Goal: Task Accomplishment & Management: Complete application form

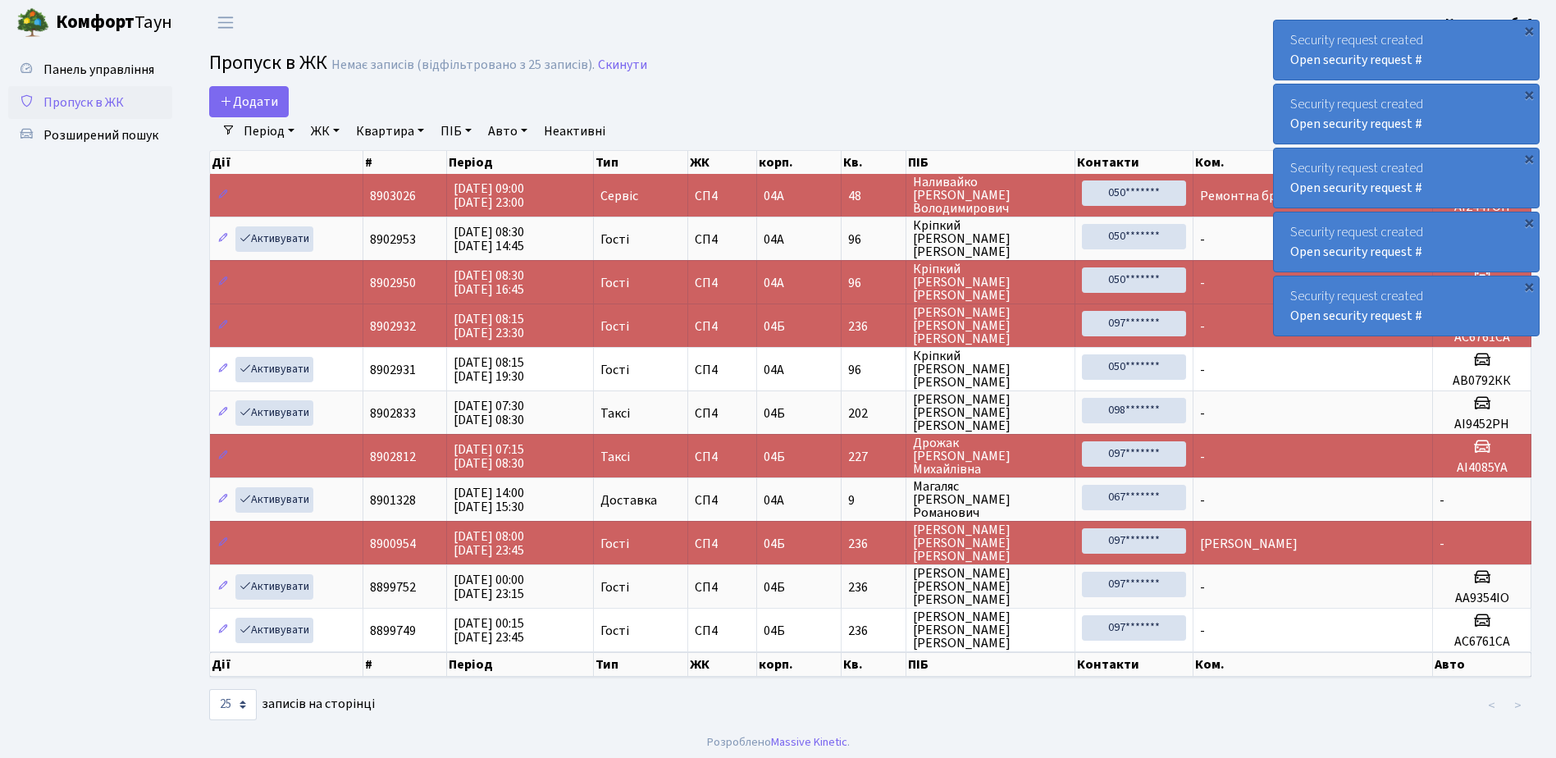
select select "25"
click at [258, 96] on span "Додати" at bounding box center [249, 102] width 58 height 18
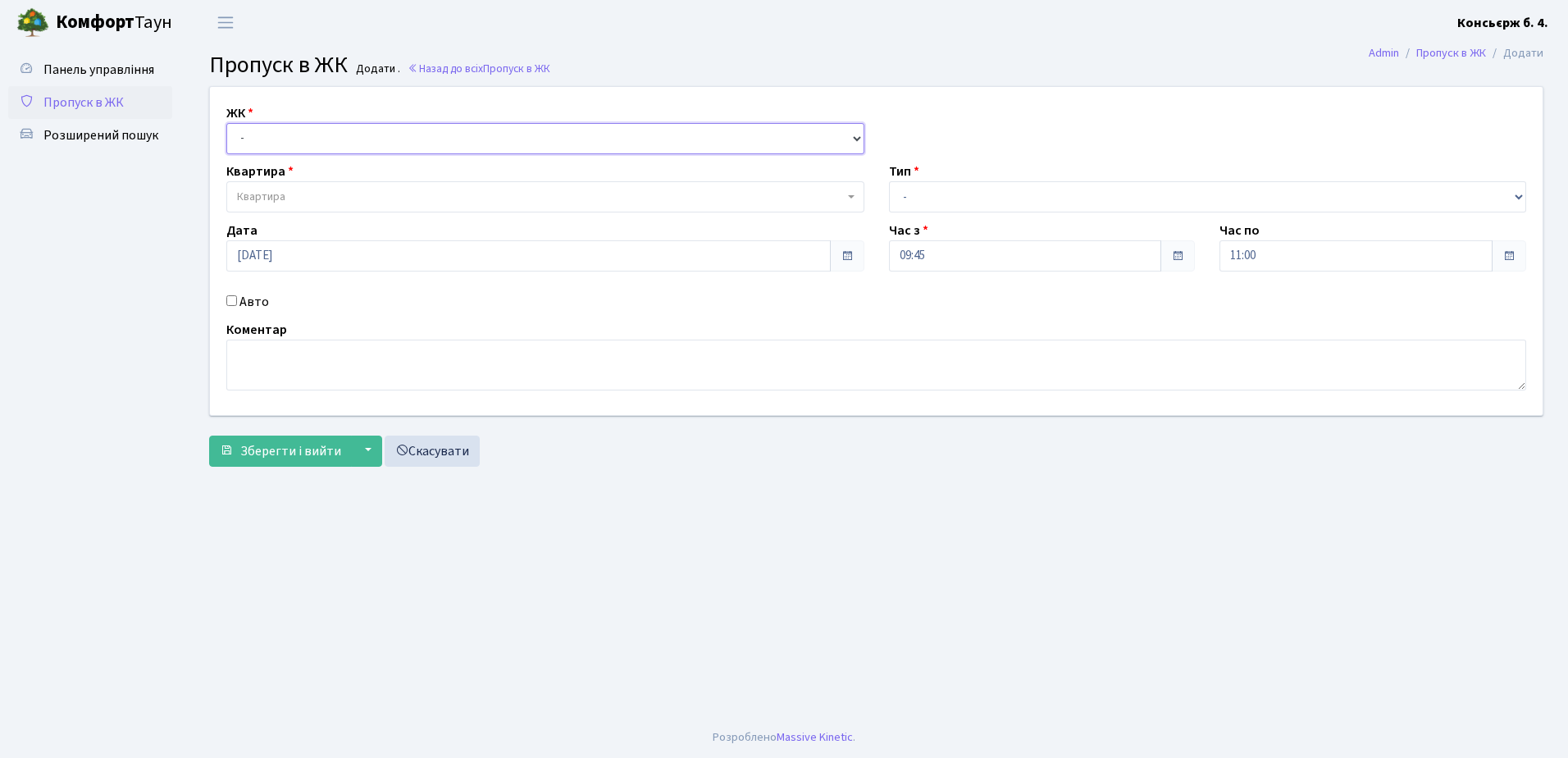
click at [290, 144] on select "- СП4, Столичне шосе, 5" at bounding box center [545, 138] width 638 height 31
select select "325"
click at [226, 123] on select "- СП4, Столичне шосе, 5" at bounding box center [545, 138] width 638 height 31
select select
click at [320, 176] on div "Квартира Квартира" at bounding box center [545, 187] width 663 height 51
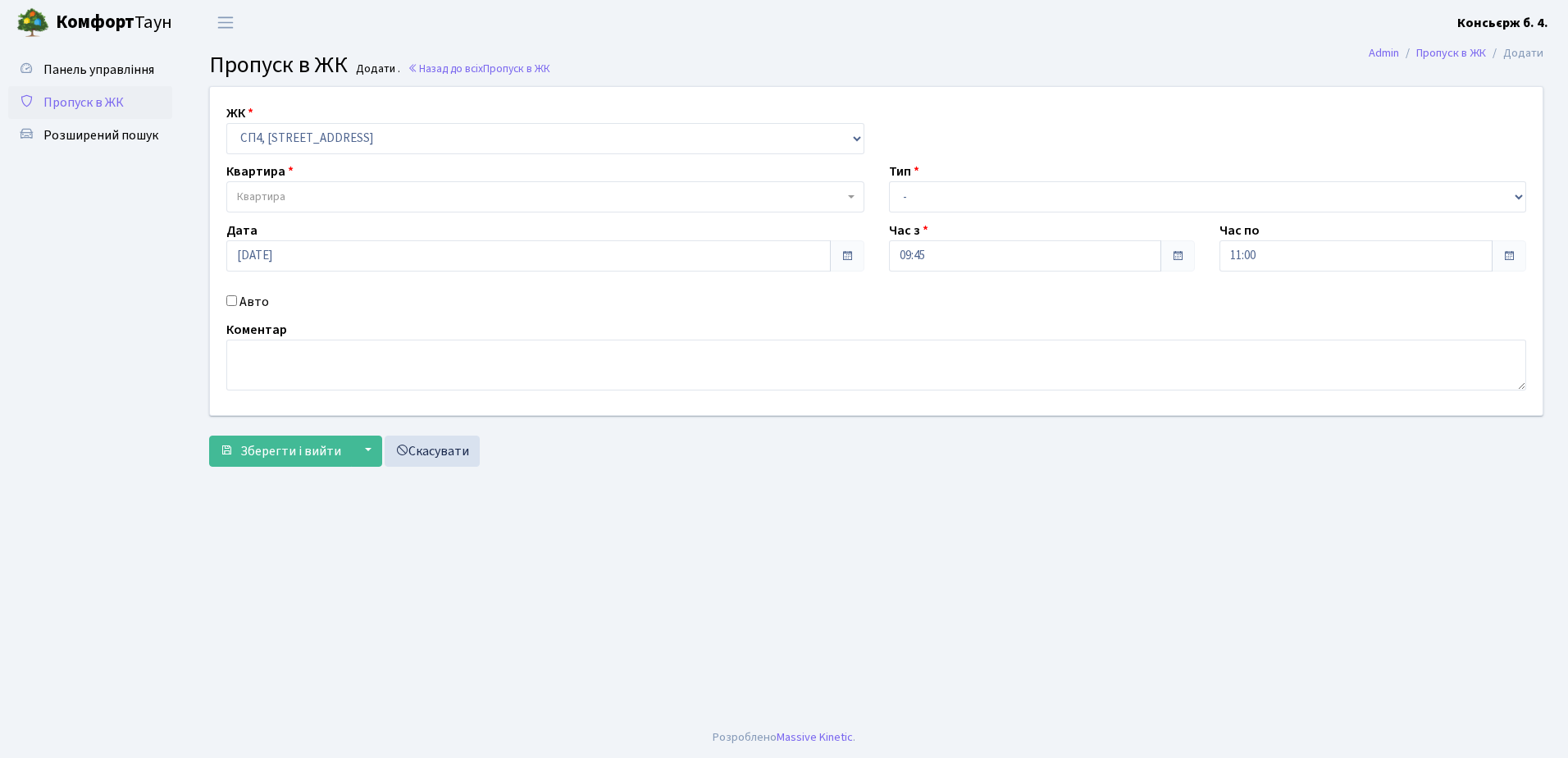
click at [319, 201] on span "Квартира" at bounding box center [540, 197] width 607 height 16
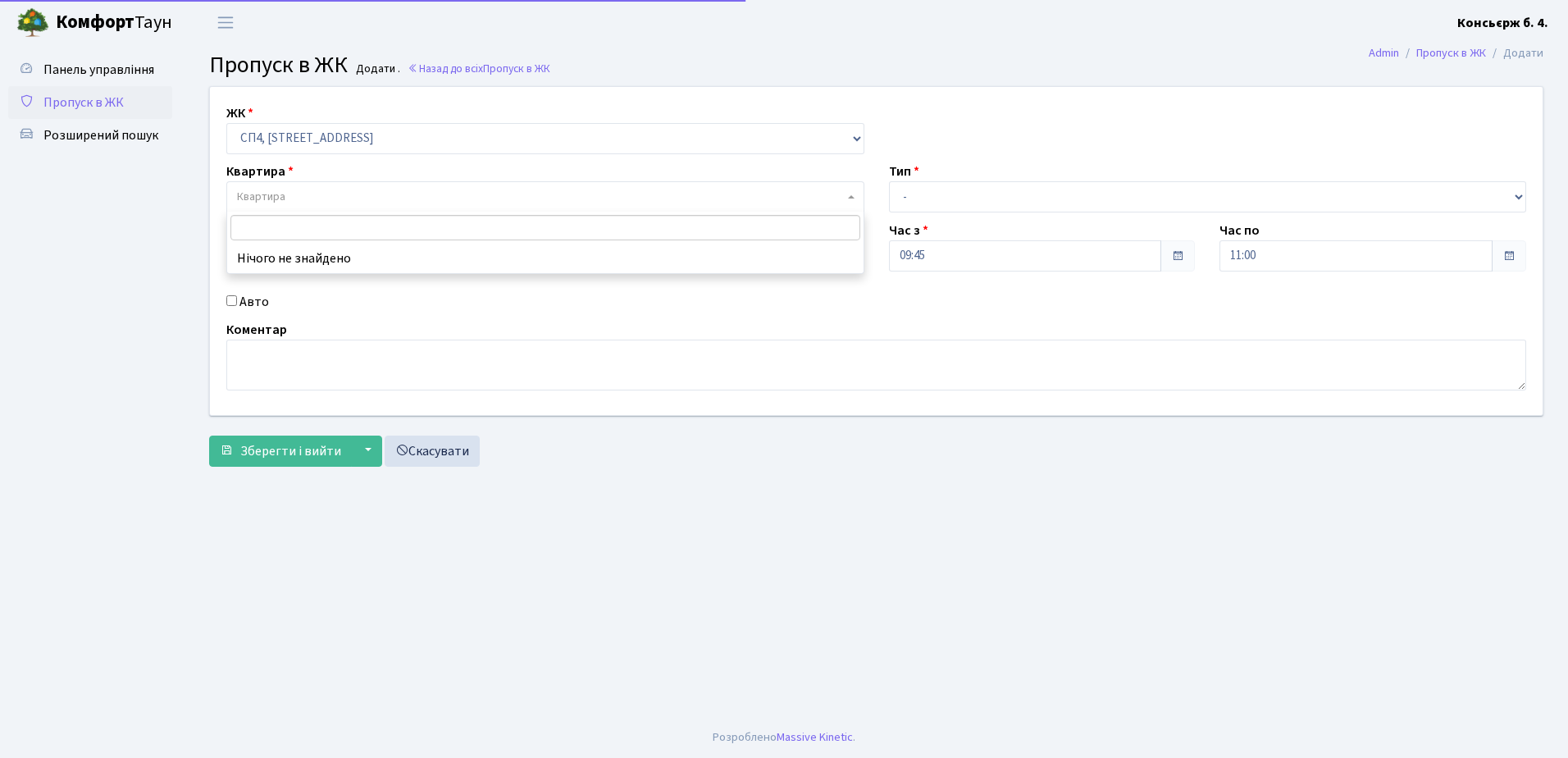
click at [320, 194] on span "Квартира" at bounding box center [540, 197] width 607 height 16
click at [319, 195] on span "Квартира" at bounding box center [540, 197] width 607 height 16
type input "2"
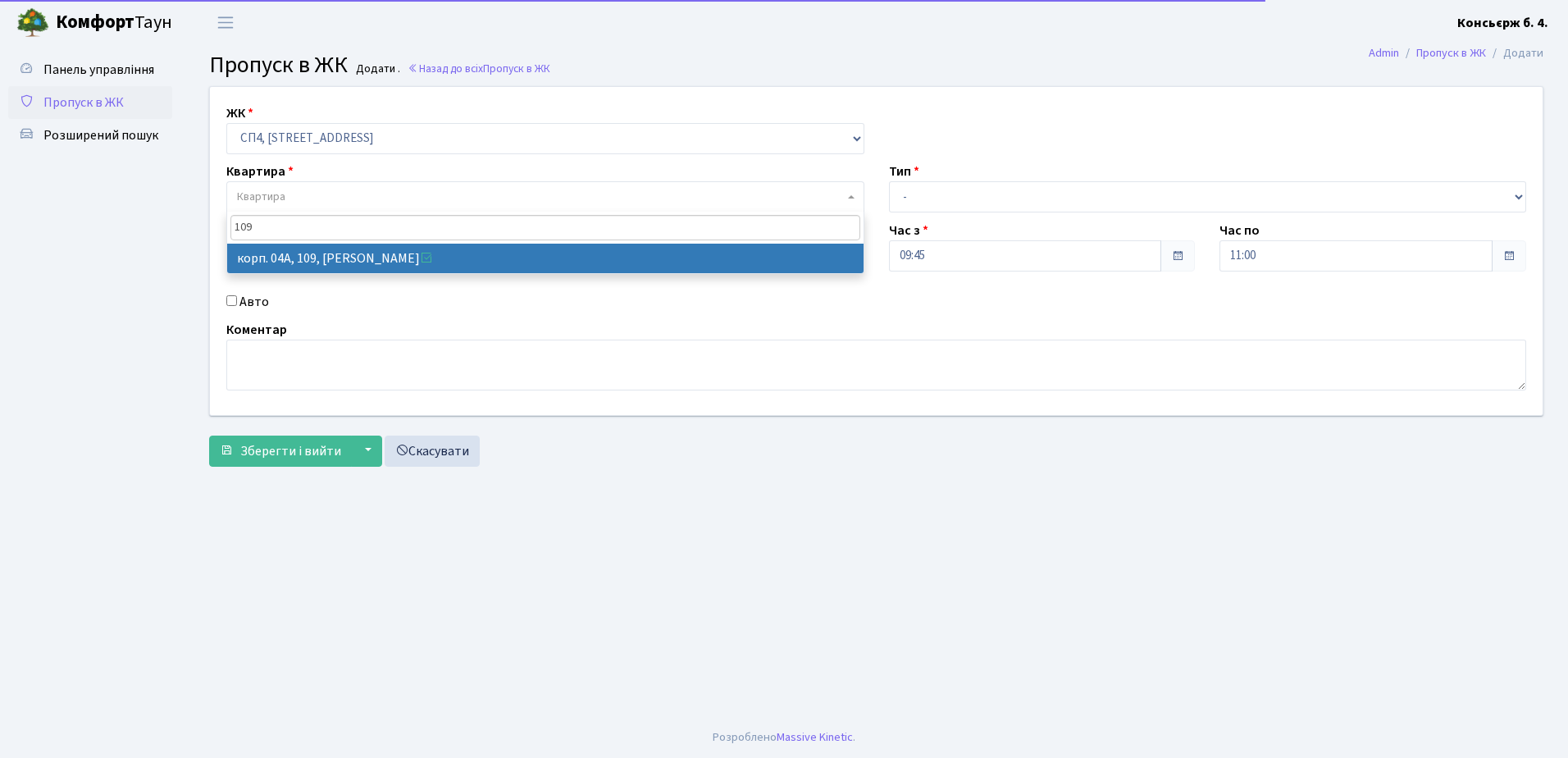
type input "109"
select select "21137"
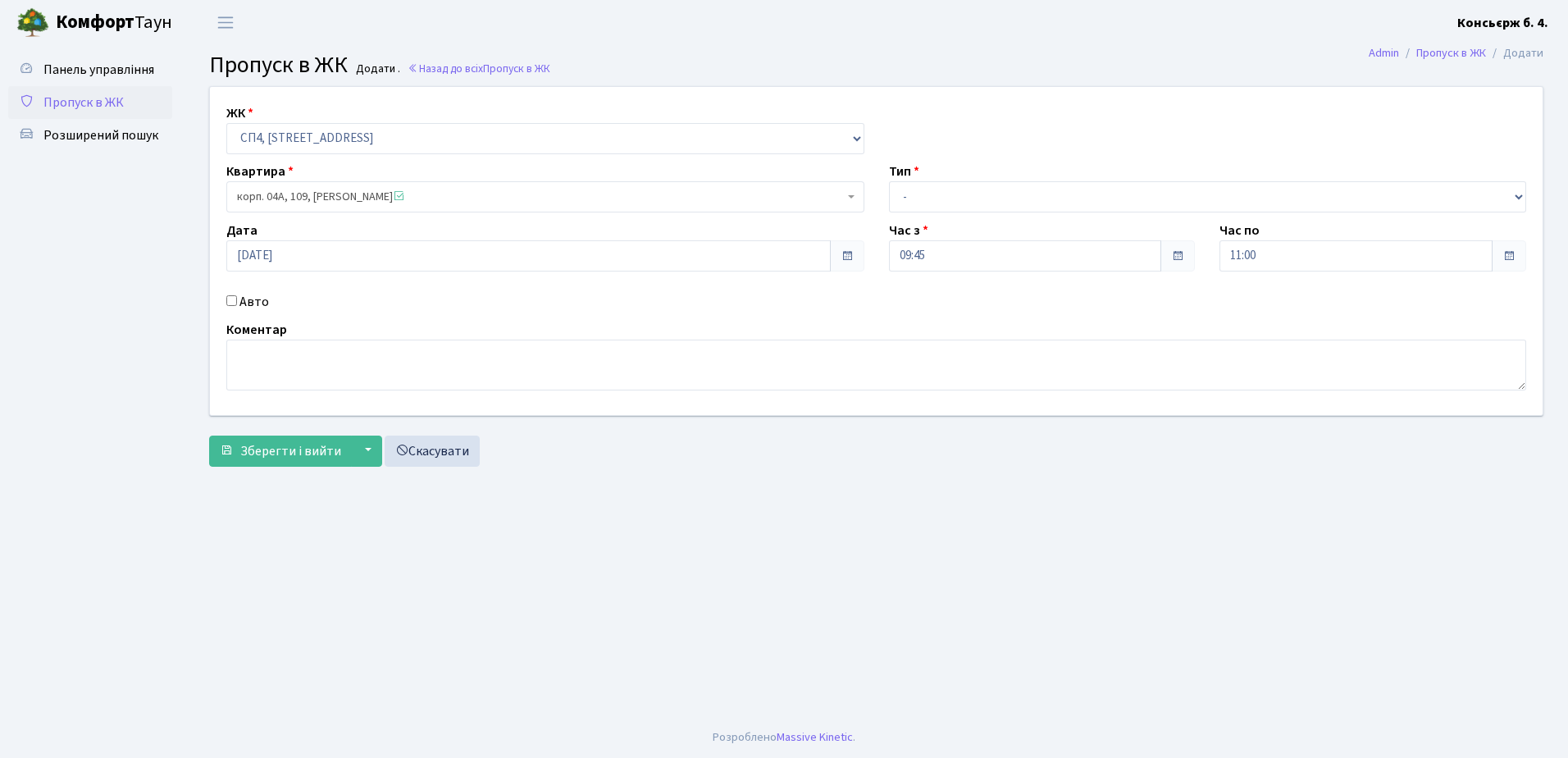
click at [228, 301] on input "Авто" at bounding box center [231, 300] width 11 height 11
checkbox input "true"
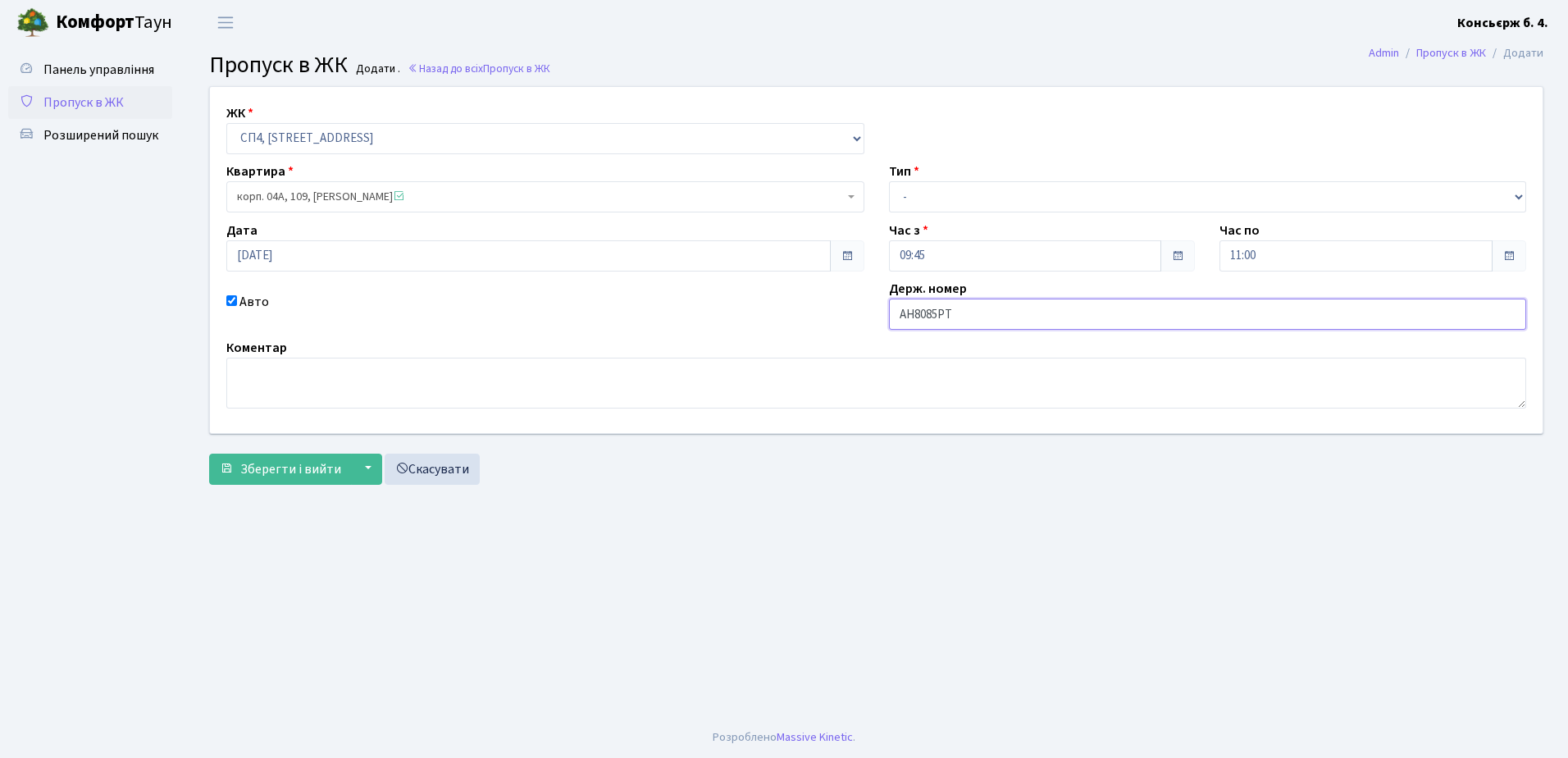
type input "AH8085PT"
click at [911, 194] on select "- Доставка Таксі Гості Сервіс" at bounding box center [1207, 196] width 638 height 31
select select "1"
click at [888, 181] on select "- Доставка Таксі Гості Сервіс" at bounding box center [1207, 196] width 638 height 31
click at [316, 460] on span "Зберегти і вийти" at bounding box center [290, 469] width 101 height 18
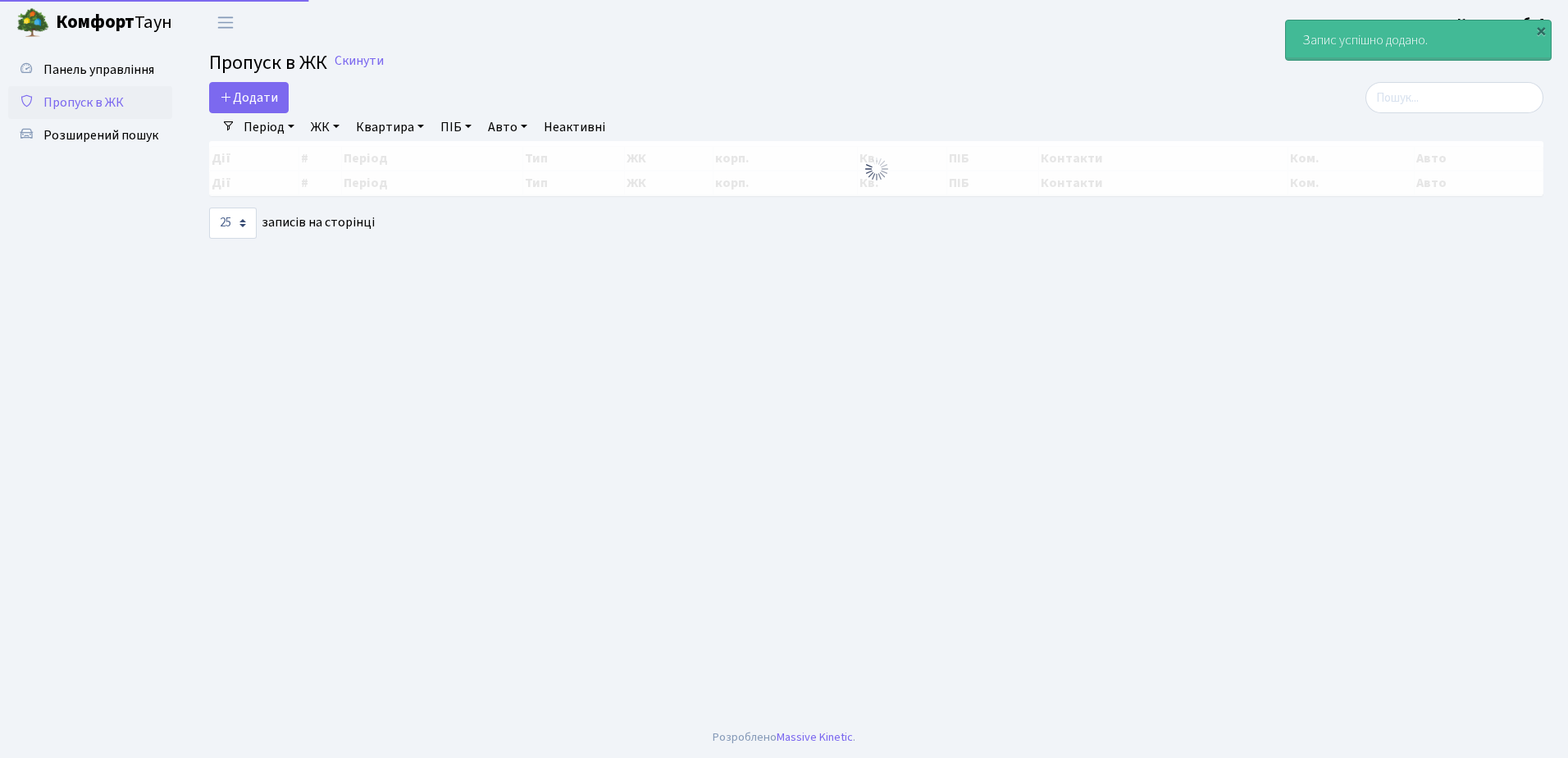
select select "25"
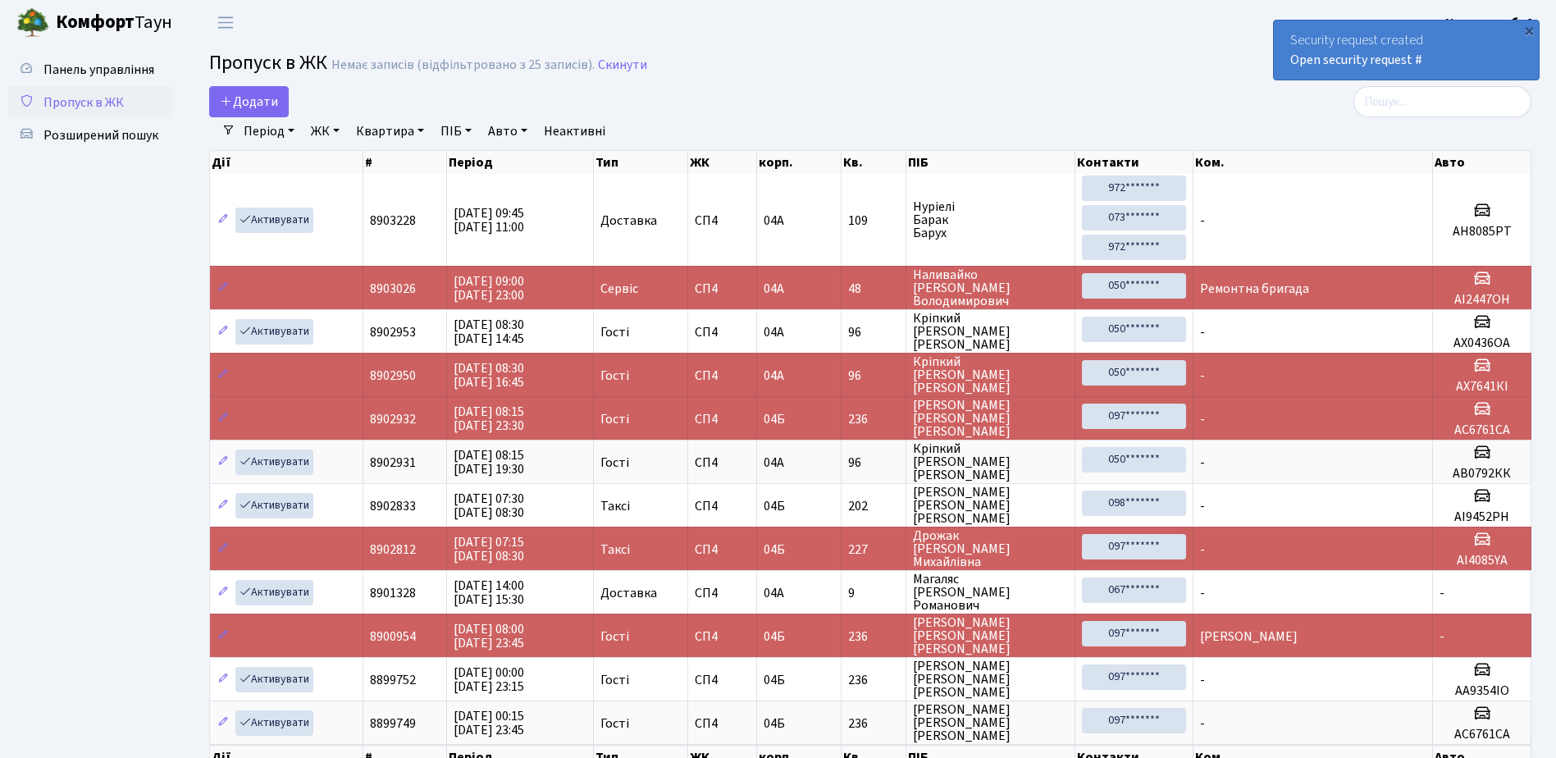
click at [148, 104] on link "Пропуск в ЖК" at bounding box center [90, 102] width 164 height 33
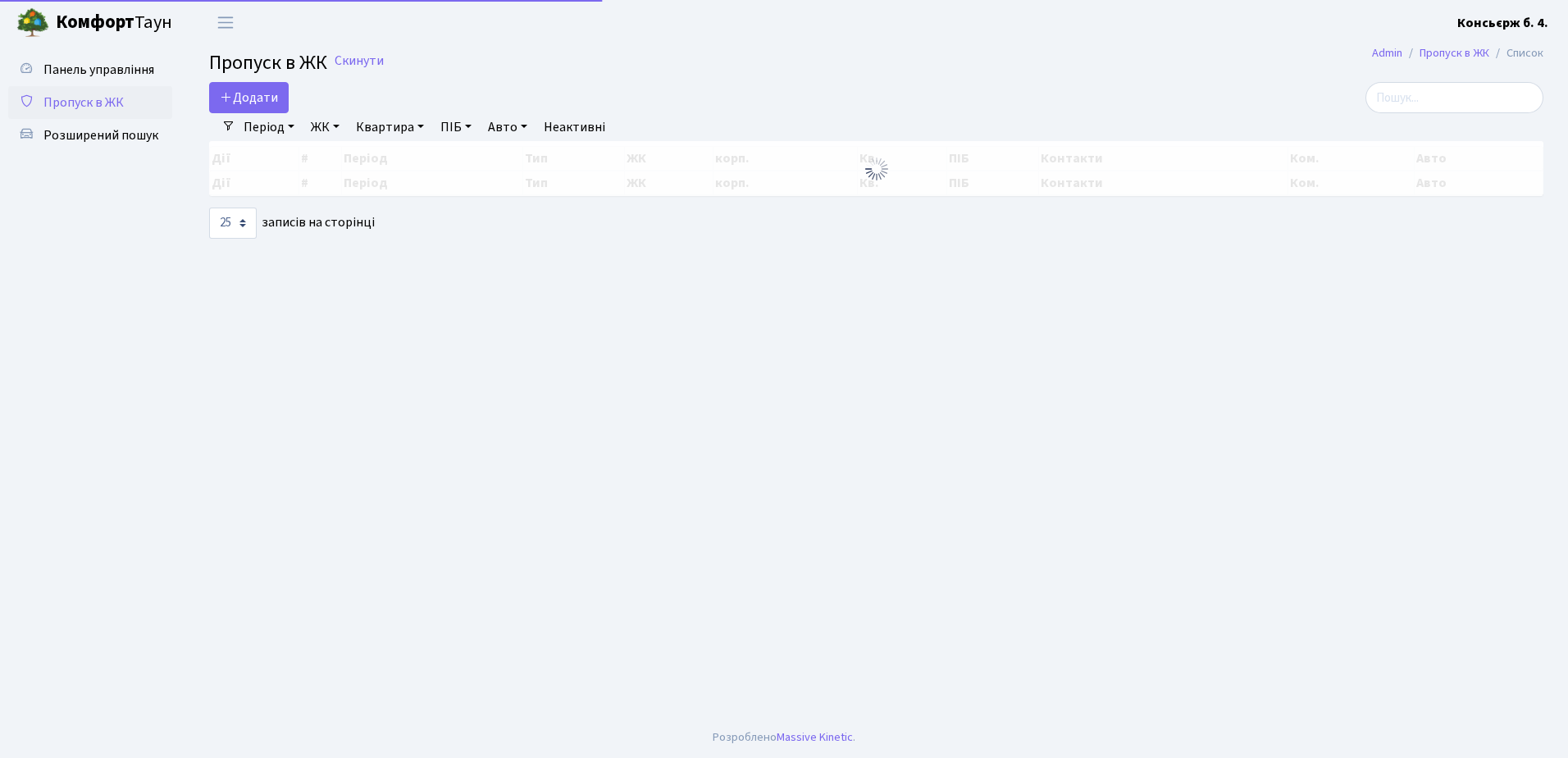
select select "25"
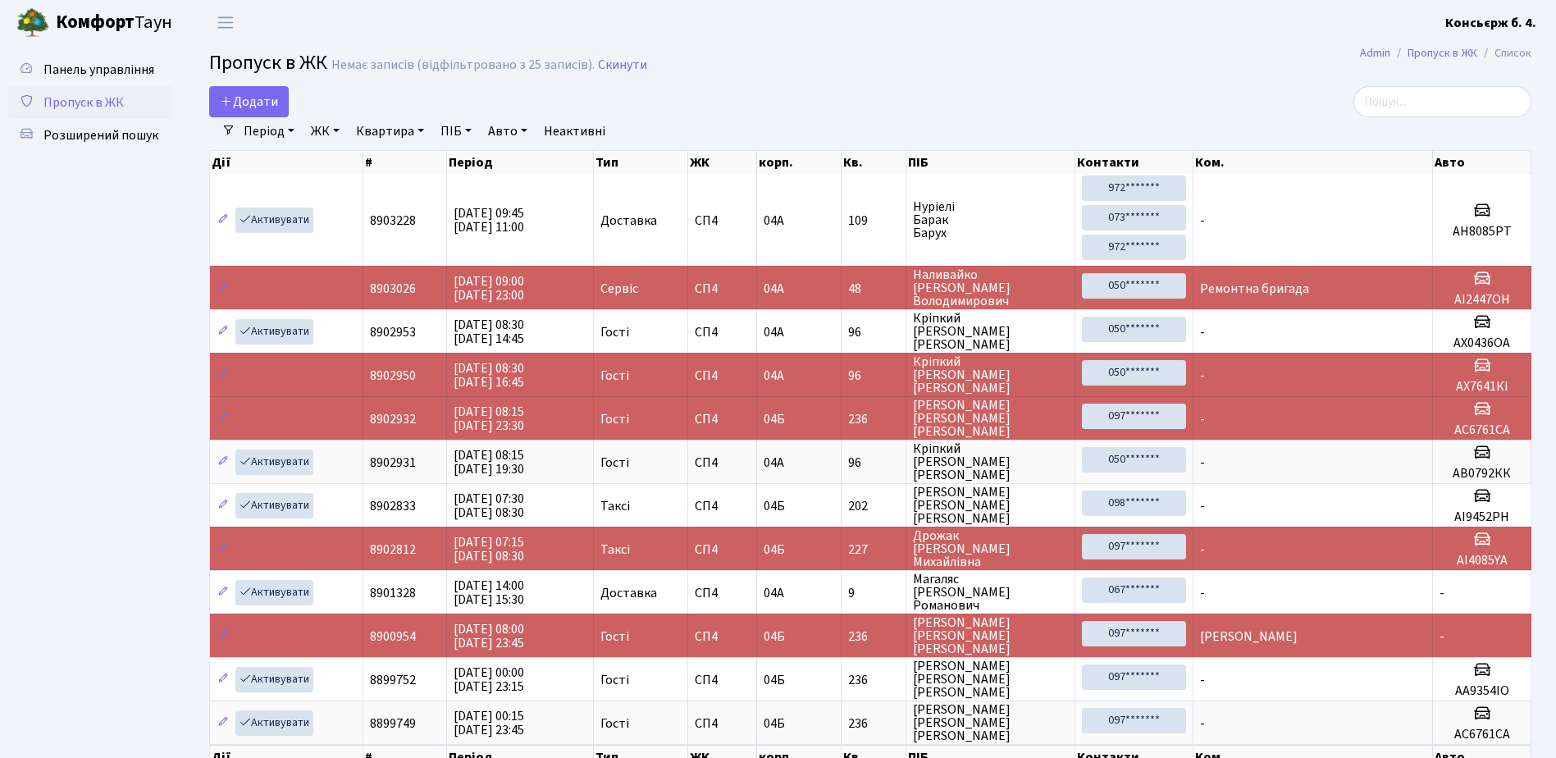
scroll to position [2, 0]
click at [148, 102] on link "Пропуск в ЖК" at bounding box center [90, 102] width 164 height 33
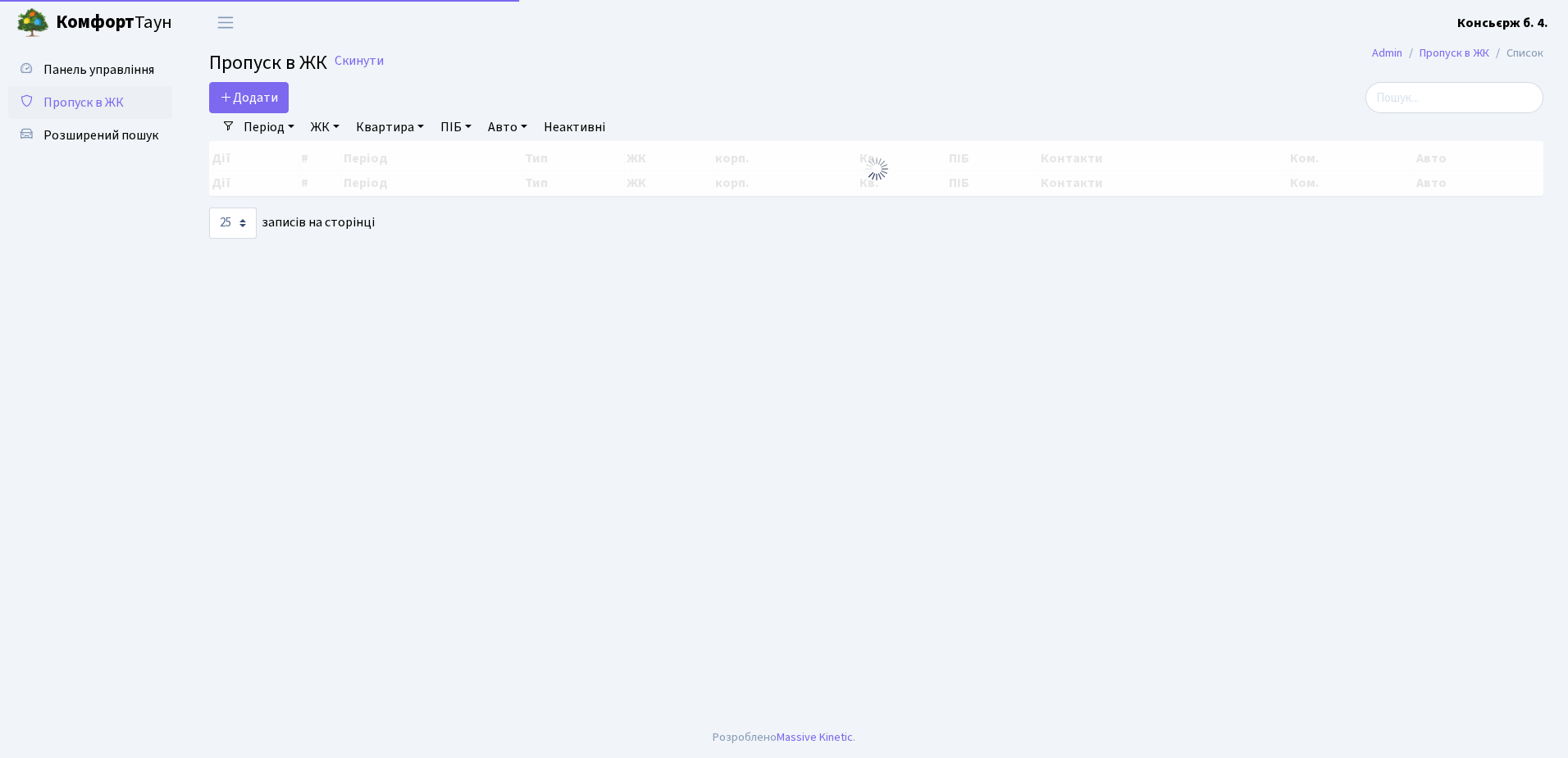
select select "25"
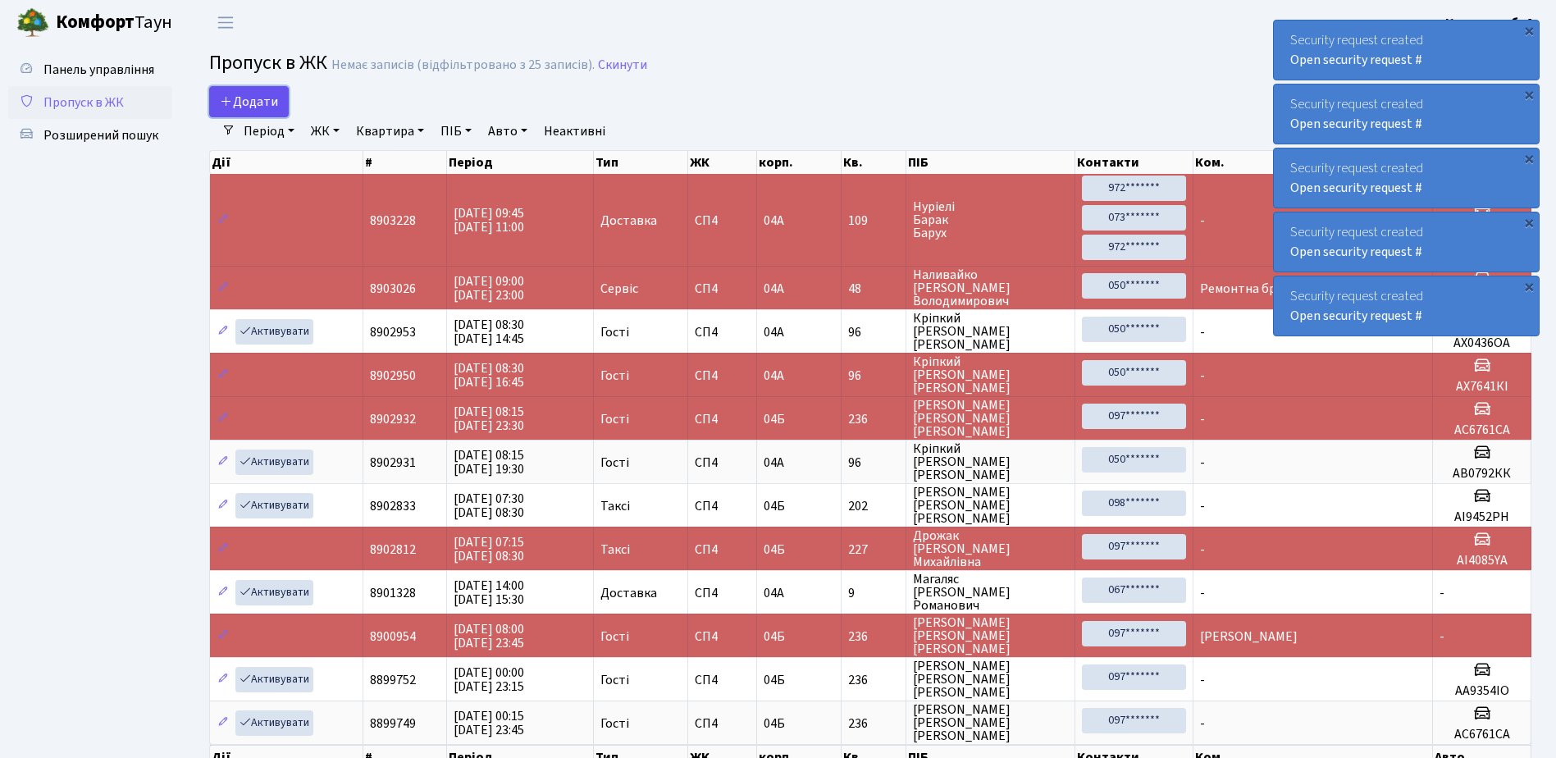
click at [265, 102] on span "Додати" at bounding box center [249, 102] width 58 height 18
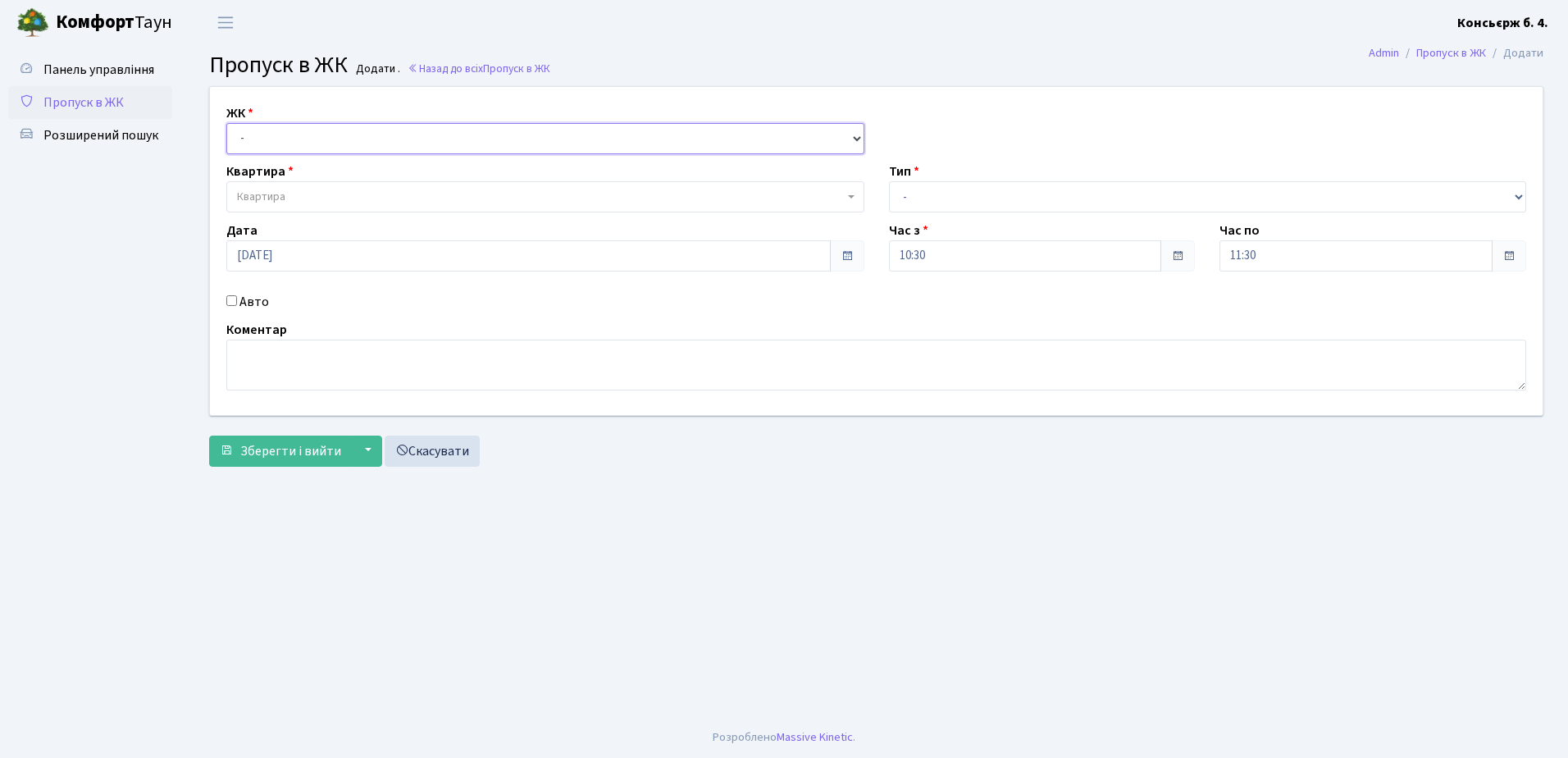
click at [274, 128] on select "- СП4, Столичне шосе, 5" at bounding box center [545, 138] width 638 height 31
select select "325"
click at [226, 123] on select "- СП4, Столичне шосе, 5" at bounding box center [545, 138] width 638 height 31
select select
click at [294, 191] on span "Квартира" at bounding box center [540, 197] width 607 height 16
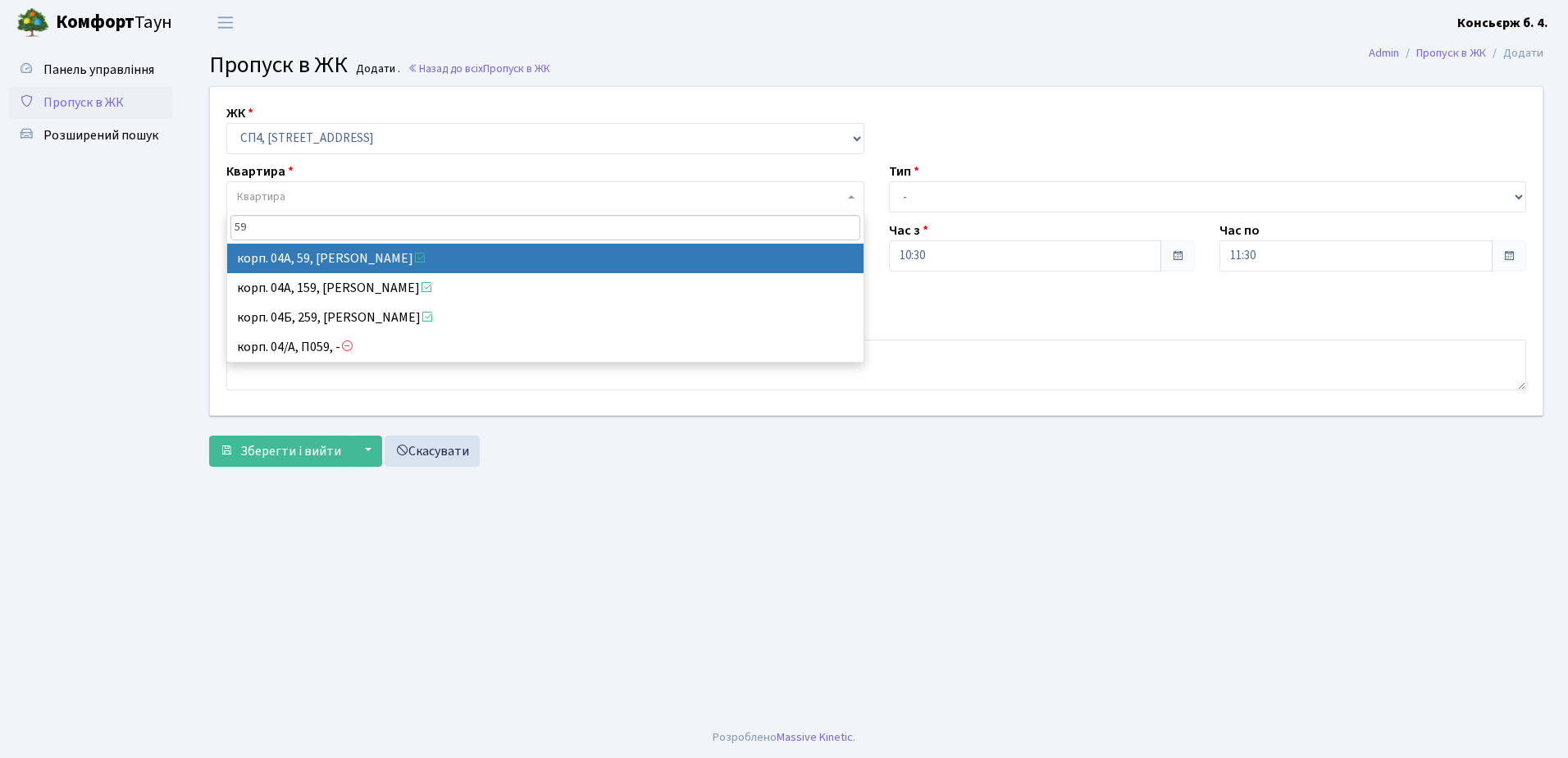
type input "59"
select select "21087"
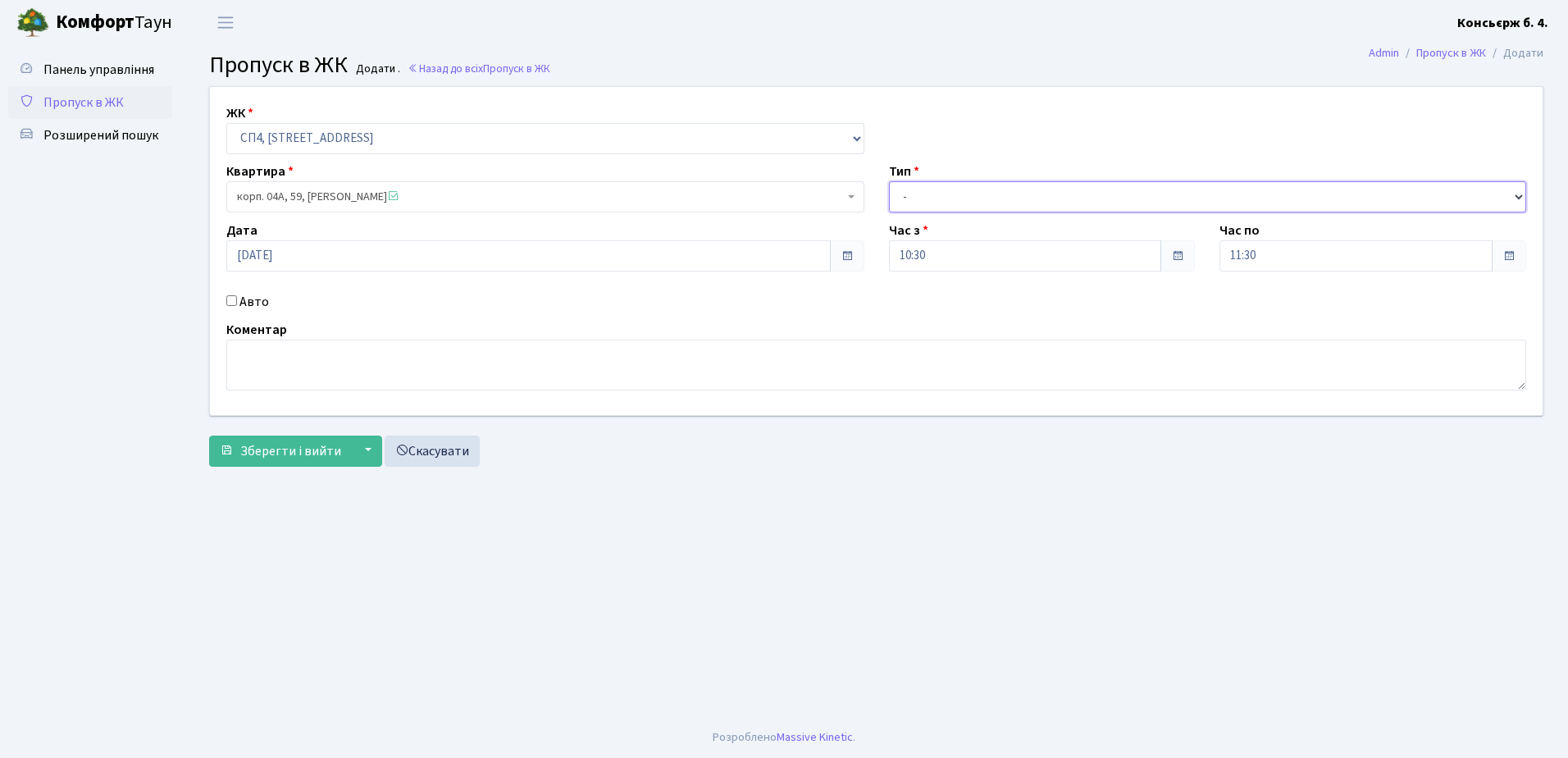
click at [965, 194] on select "- Доставка Таксі Гості Сервіс" at bounding box center [1207, 196] width 638 height 31
select select "1"
click at [888, 181] on select "- Доставка Таксі Гості Сервіс" at bounding box center [1207, 196] width 638 height 31
click at [235, 304] on input "Авто" at bounding box center [231, 300] width 11 height 11
checkbox input "true"
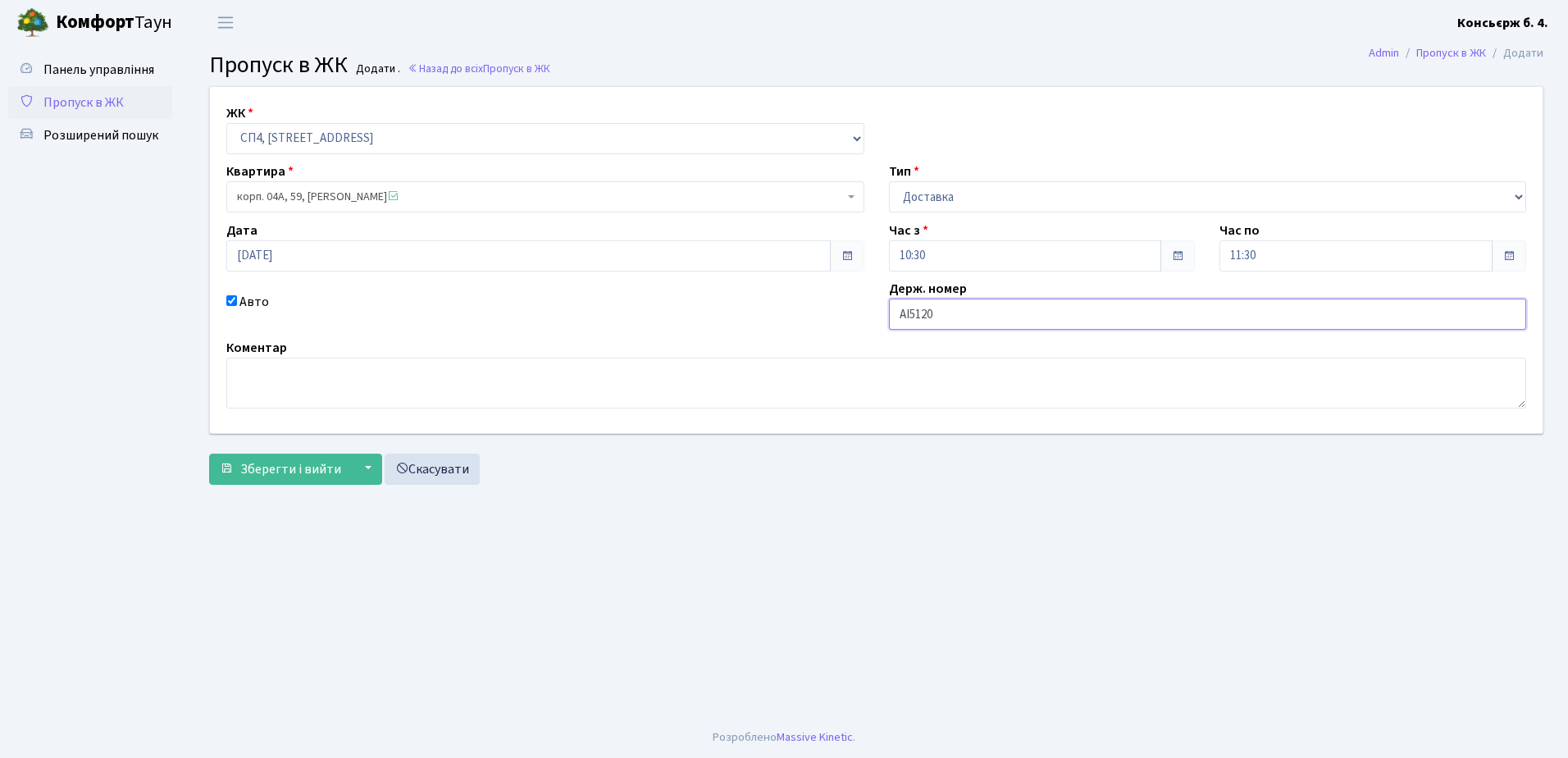
type input "AI5120AT"
click at [318, 460] on span "Зберегти і вийти" at bounding box center [290, 469] width 101 height 18
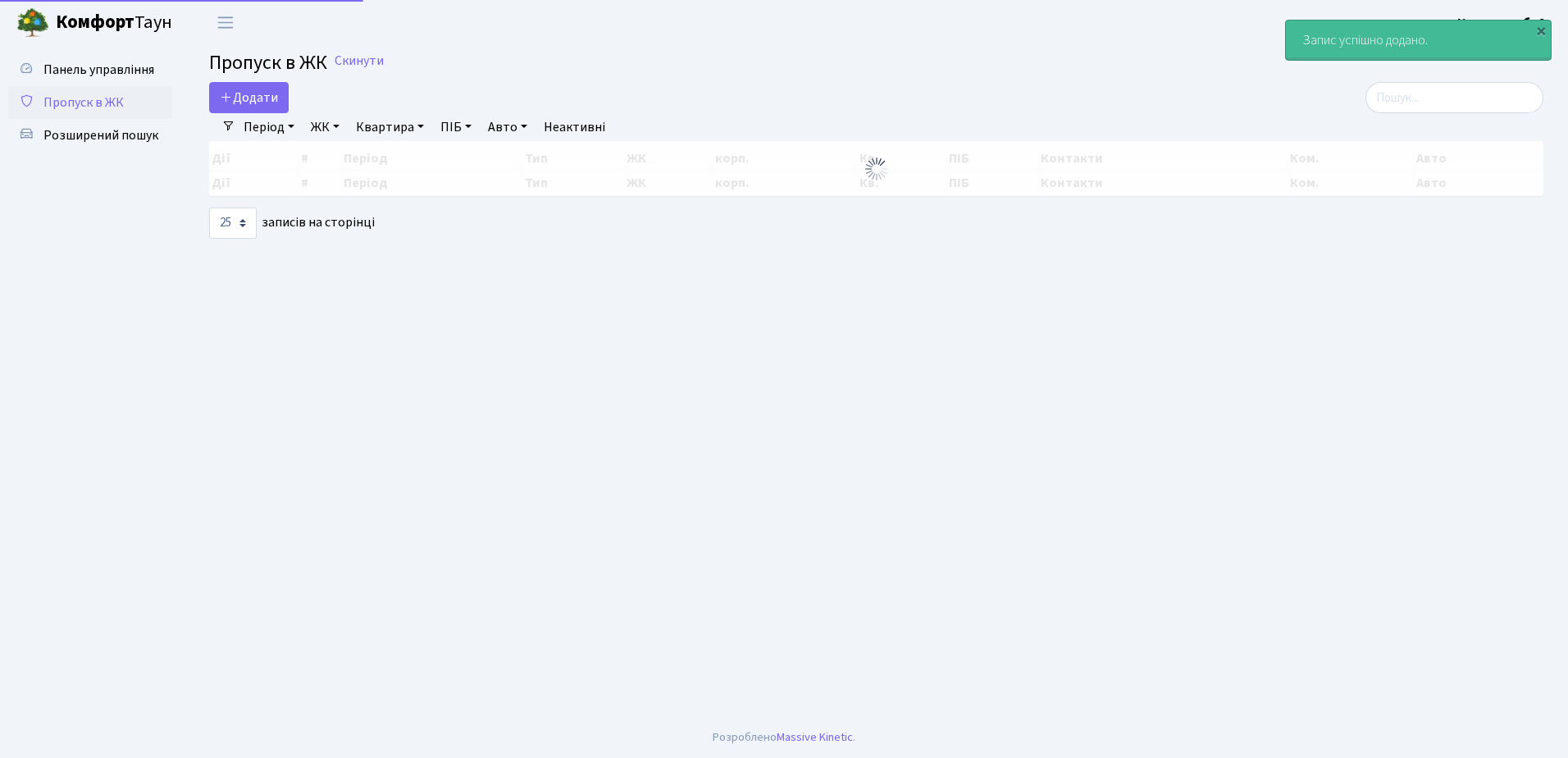
select select "25"
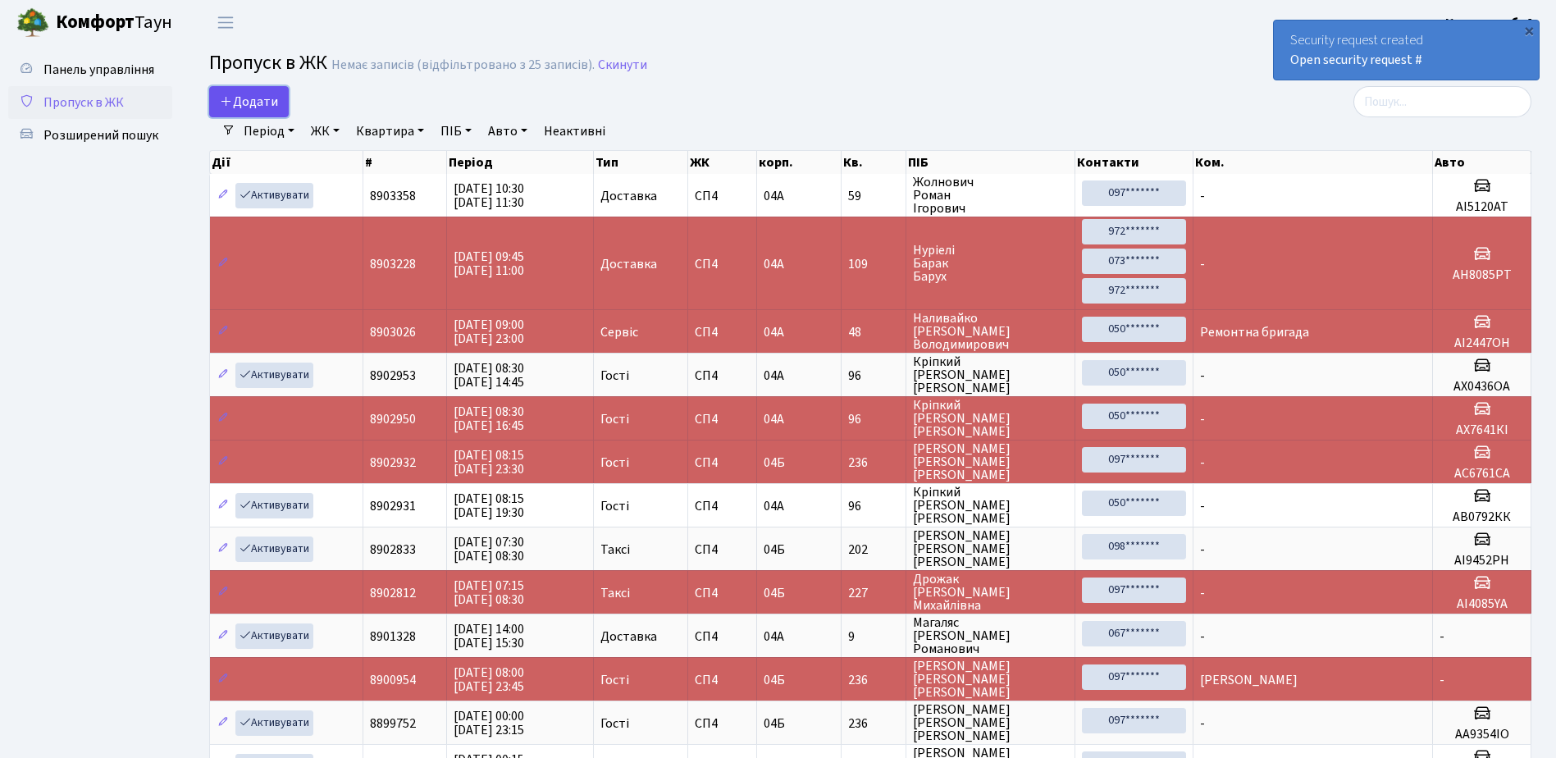
click at [266, 104] on span "Додати" at bounding box center [249, 102] width 58 height 18
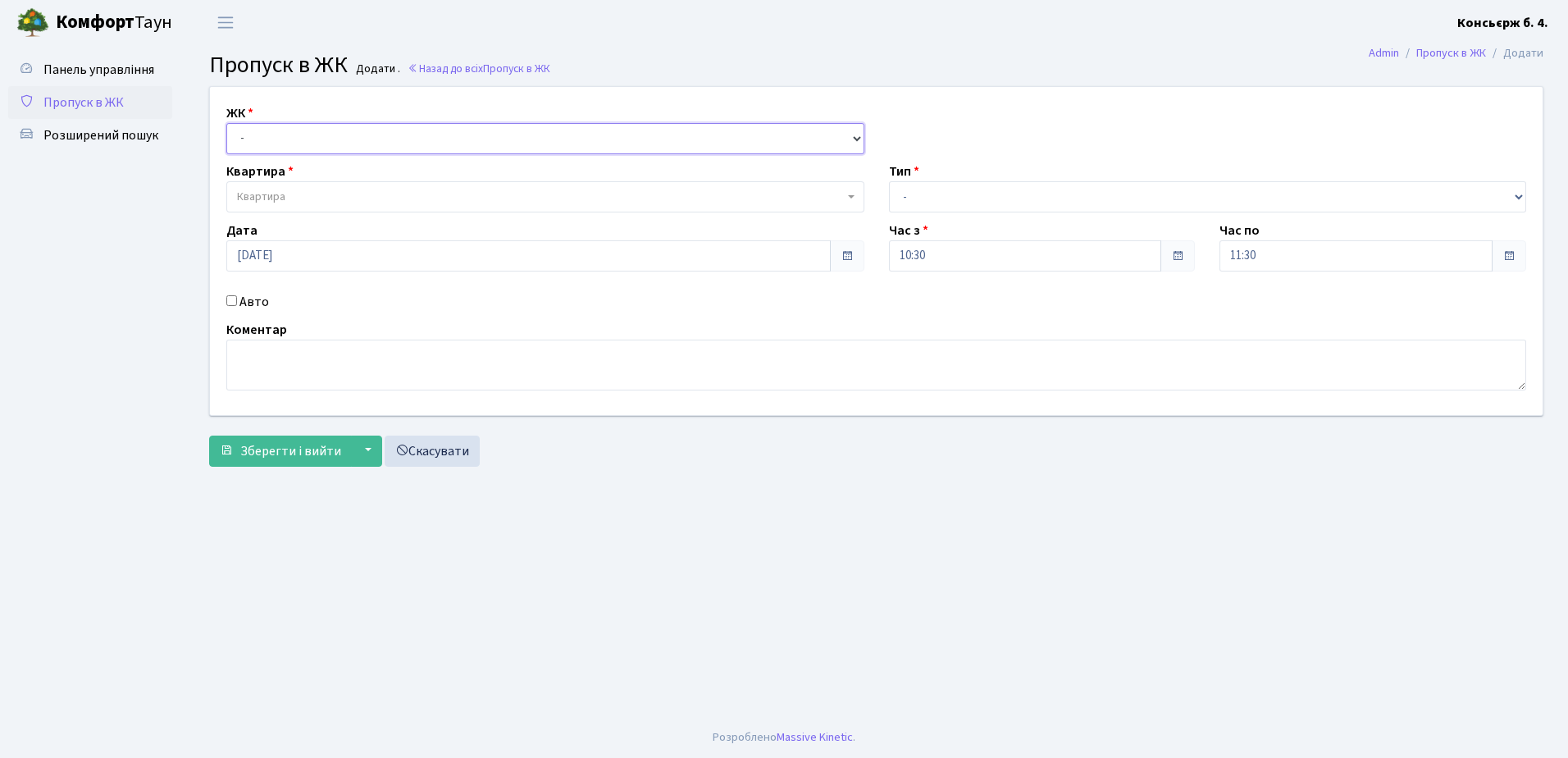
click at [267, 139] on select "- [STREET_ADDRESS]" at bounding box center [545, 138] width 638 height 31
select select "325"
click at [226, 123] on select "- [STREET_ADDRESS]" at bounding box center [545, 138] width 638 height 31
select select
click at [284, 184] on span "Квартира" at bounding box center [545, 196] width 638 height 31
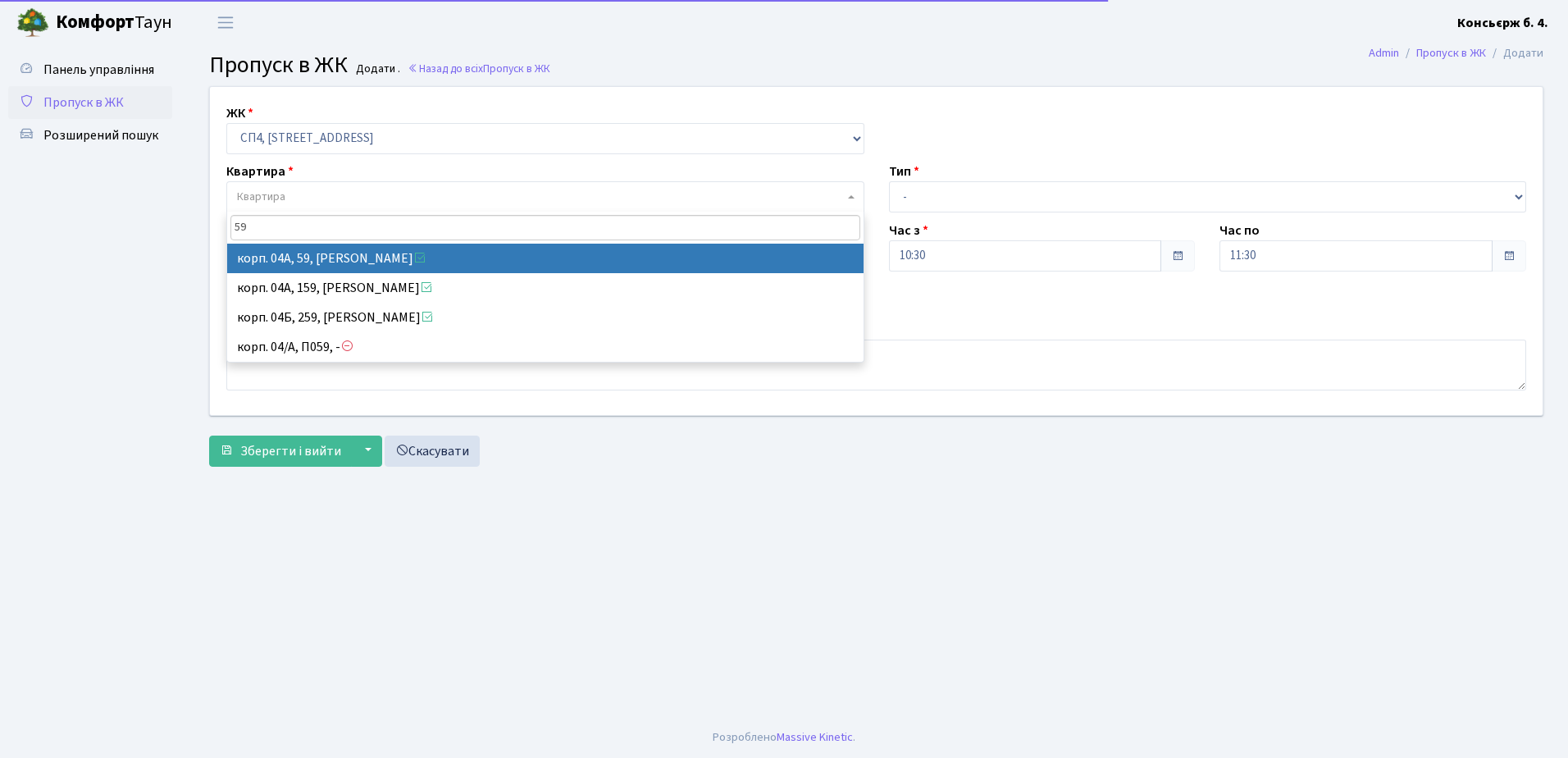
type input "59"
drag, startPoint x: 295, startPoint y: 235, endPoint x: 302, endPoint y: 259, distance: 25.0
select select "21087"
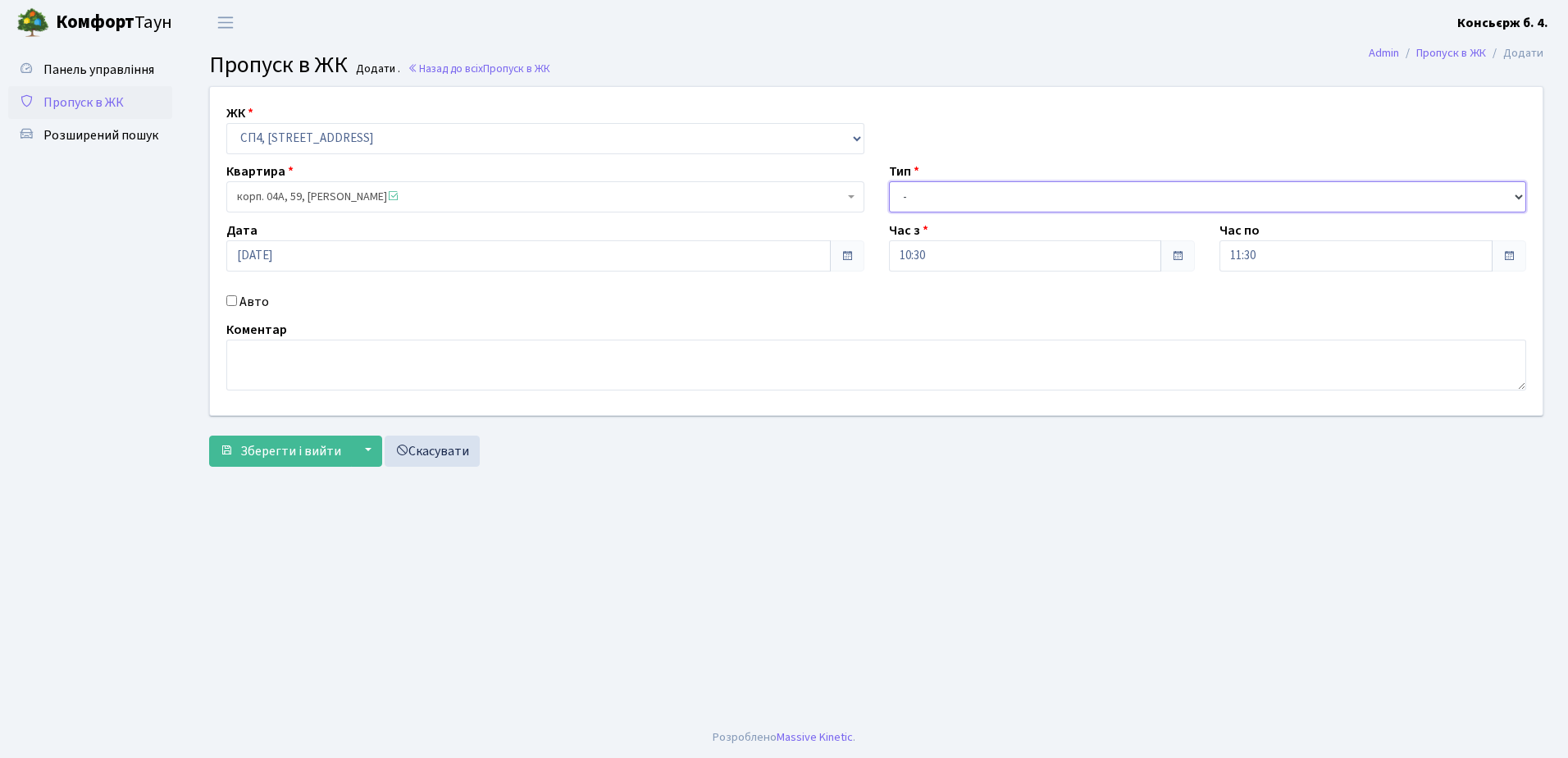
drag, startPoint x: 942, startPoint y: 194, endPoint x: 941, endPoint y: 208, distance: 14.0
click at [942, 194] on select "- Доставка Таксі Гості Сервіс" at bounding box center [1207, 196] width 638 height 31
select select "18"
click at [888, 181] on select "- Доставка Таксі Гості Сервіс" at bounding box center [1207, 196] width 638 height 31
click at [231, 300] on input "Авто" at bounding box center [231, 300] width 11 height 11
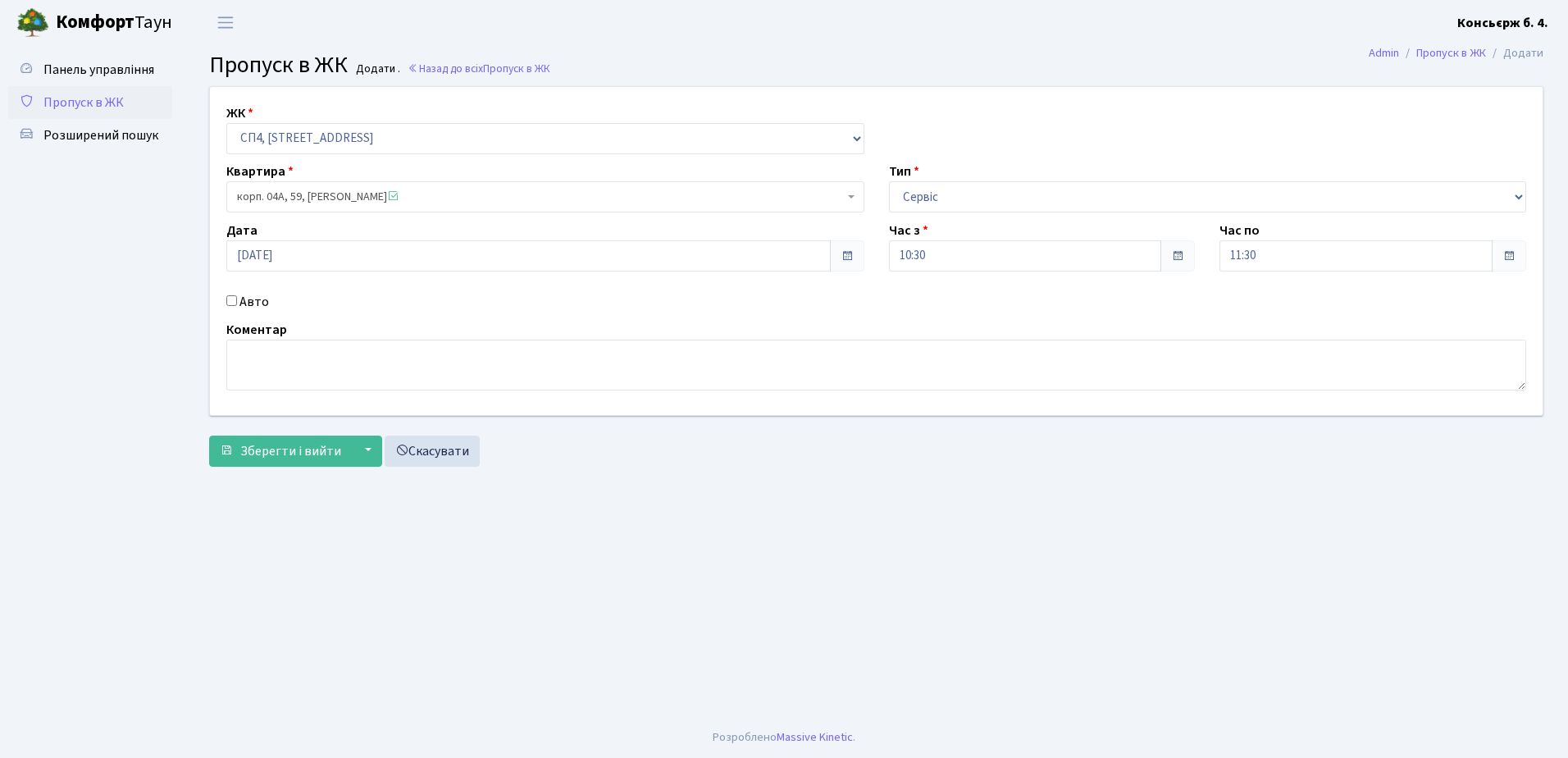
checkbox input "true"
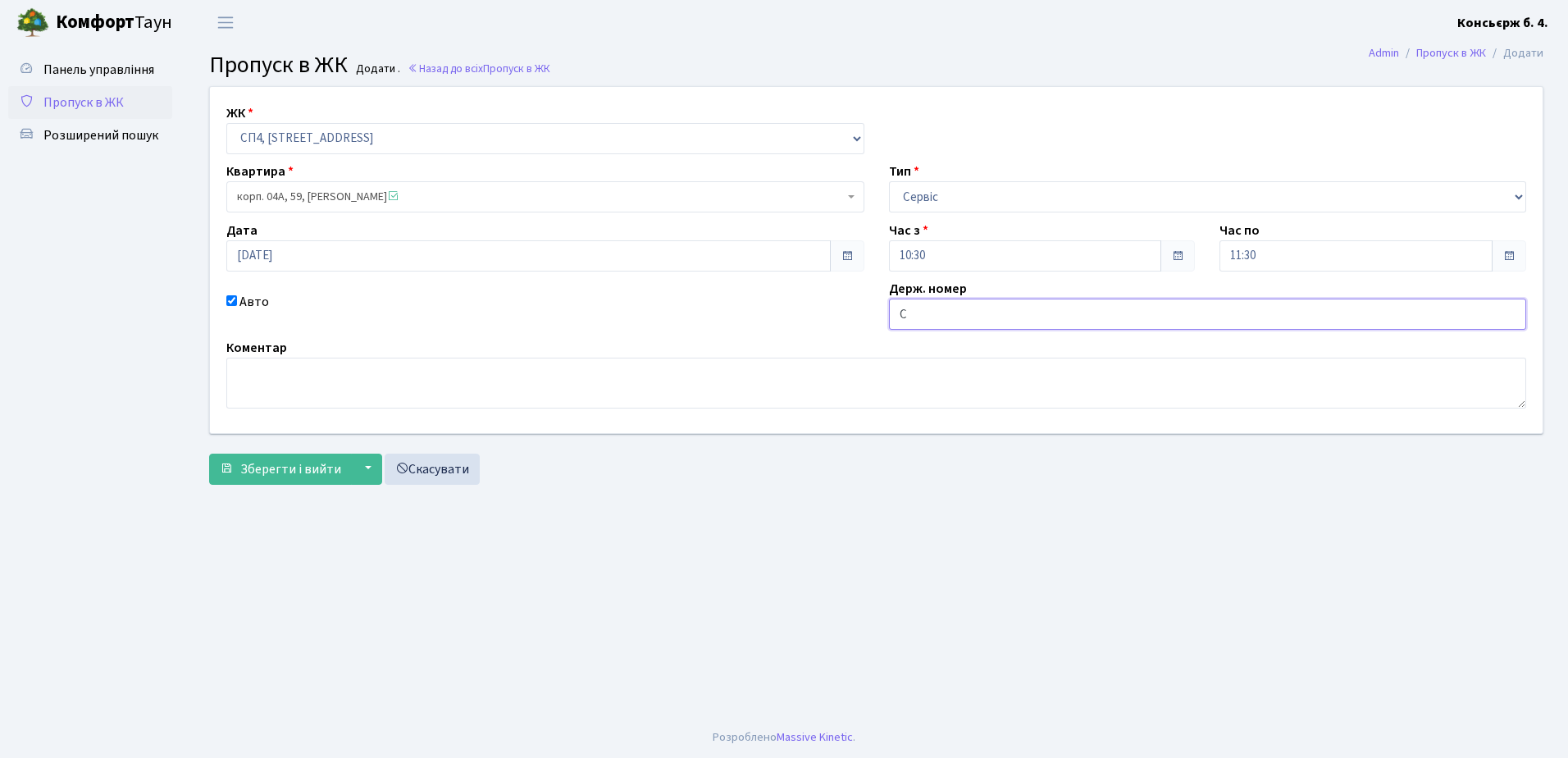
type input "CA5497HT"
click at [305, 473] on span "Зберегти і вийти" at bounding box center [290, 469] width 101 height 18
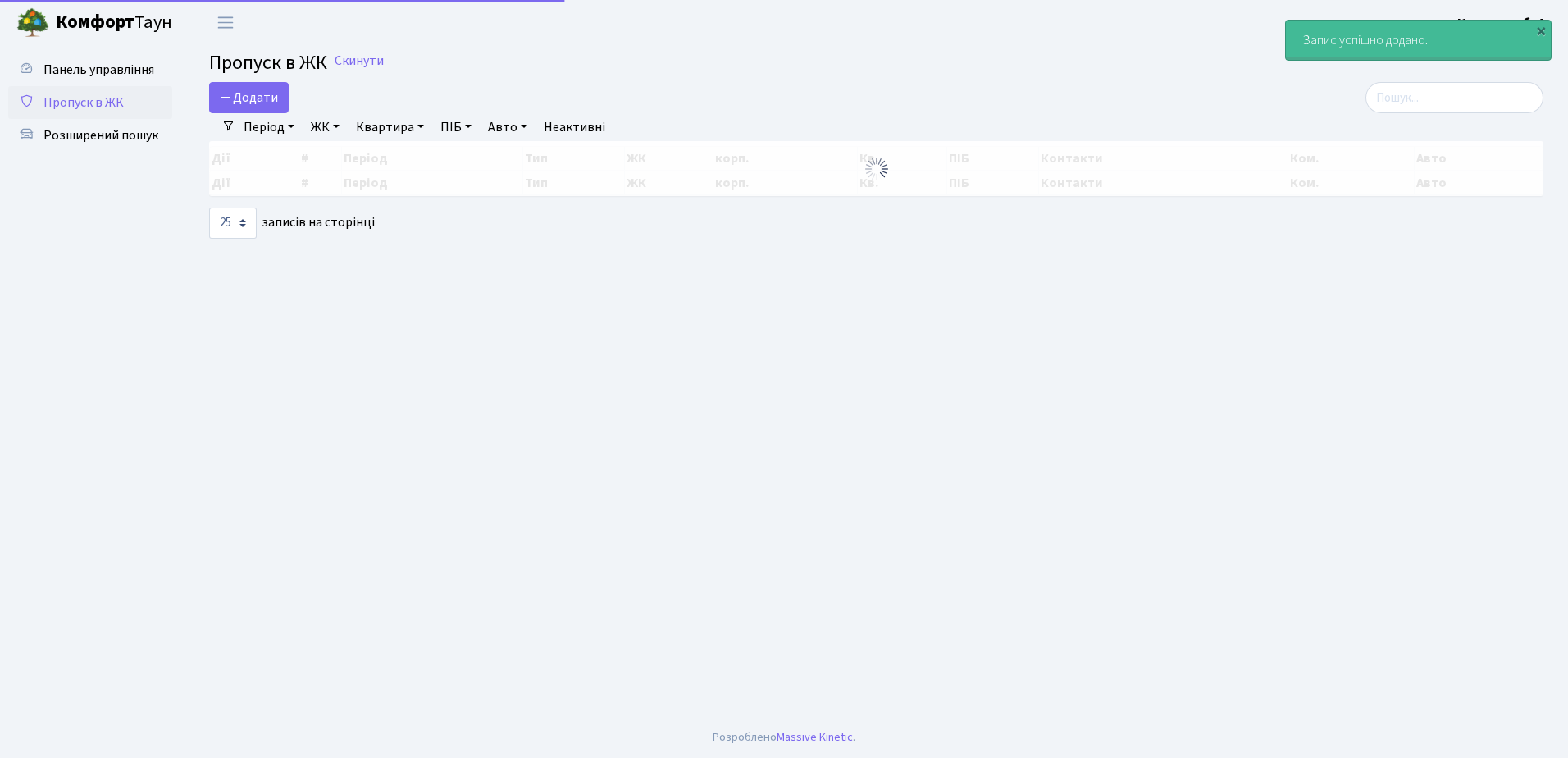
select select "25"
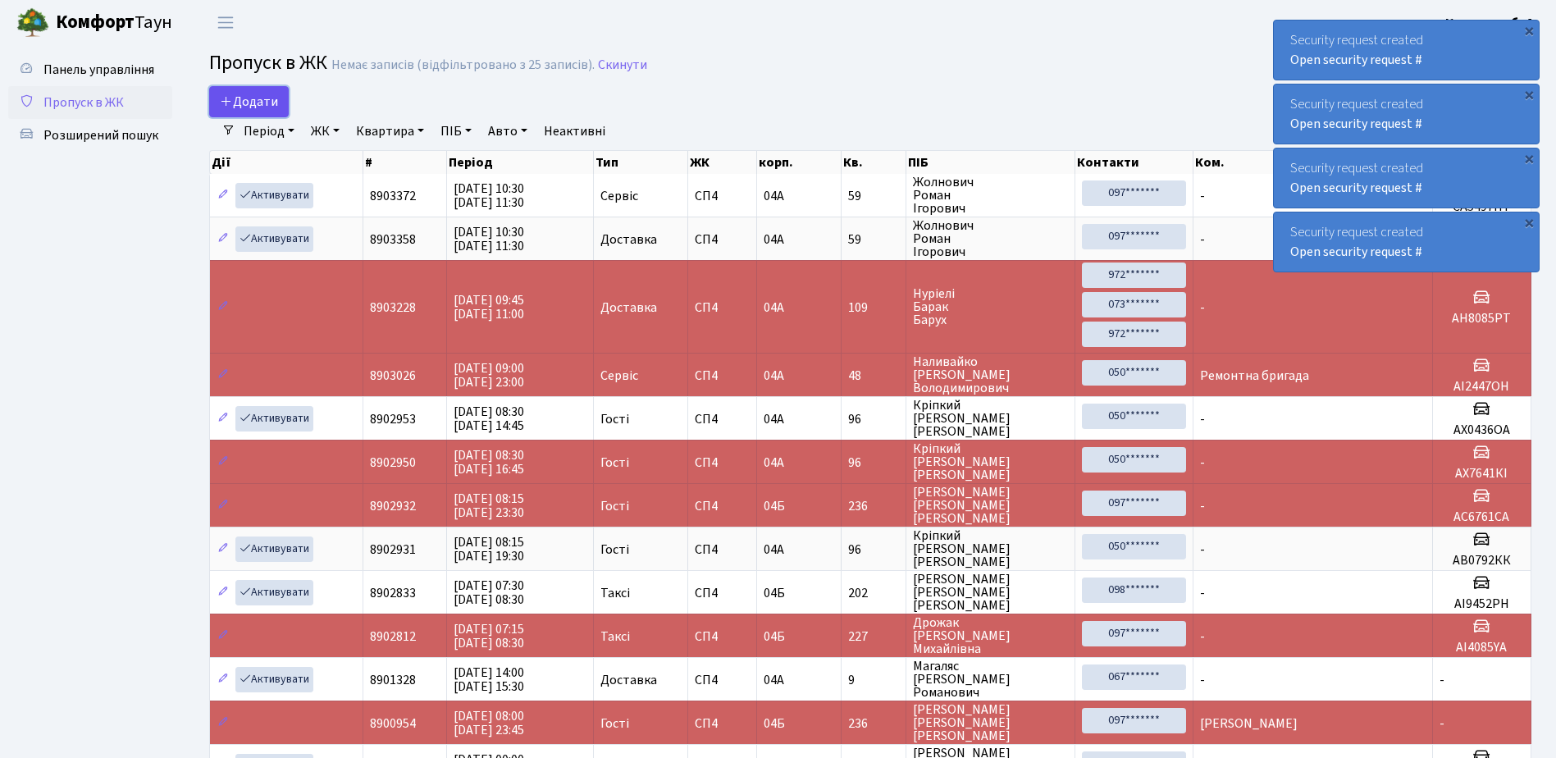
click at [260, 98] on span "Додати" at bounding box center [249, 102] width 58 height 18
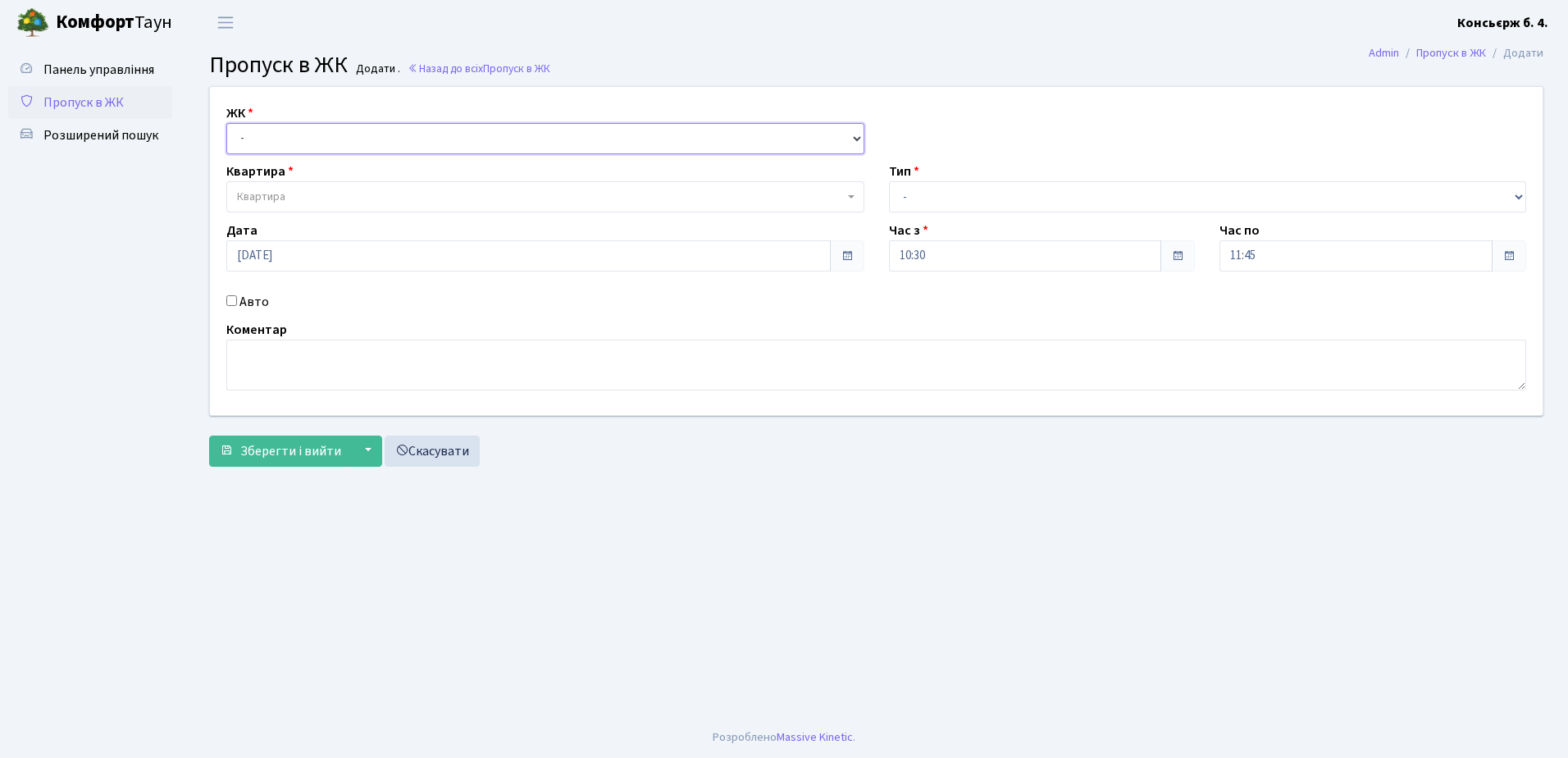
click at [303, 136] on select "- СП4, Столичне шосе, 5" at bounding box center [545, 138] width 638 height 31
select select "325"
click at [226, 123] on select "- СП4, Столичне шосе, 5" at bounding box center [545, 138] width 638 height 31
select select
click at [140, 106] on link "Пропуск в ЖК" at bounding box center [90, 102] width 164 height 33
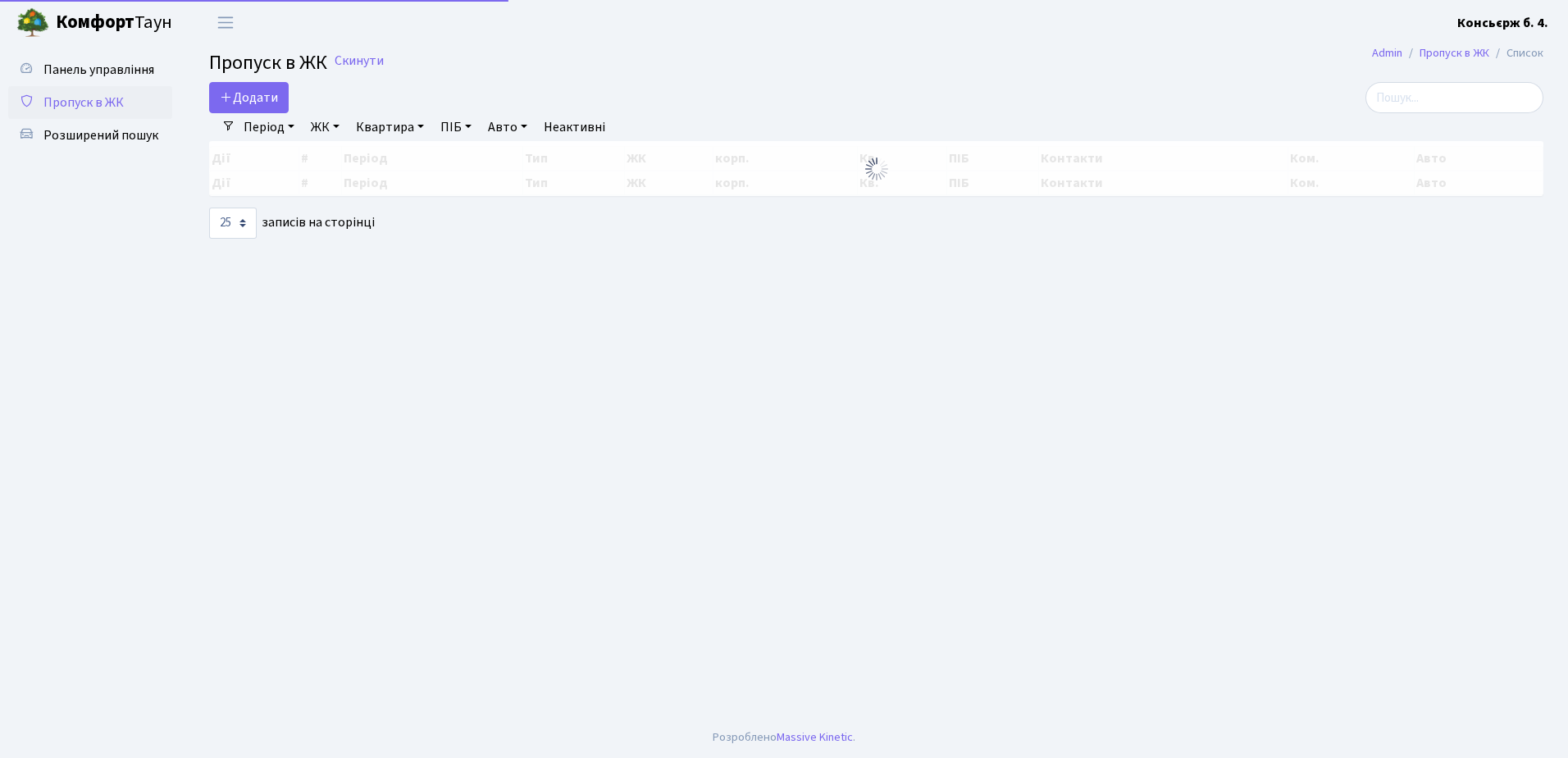
select select "25"
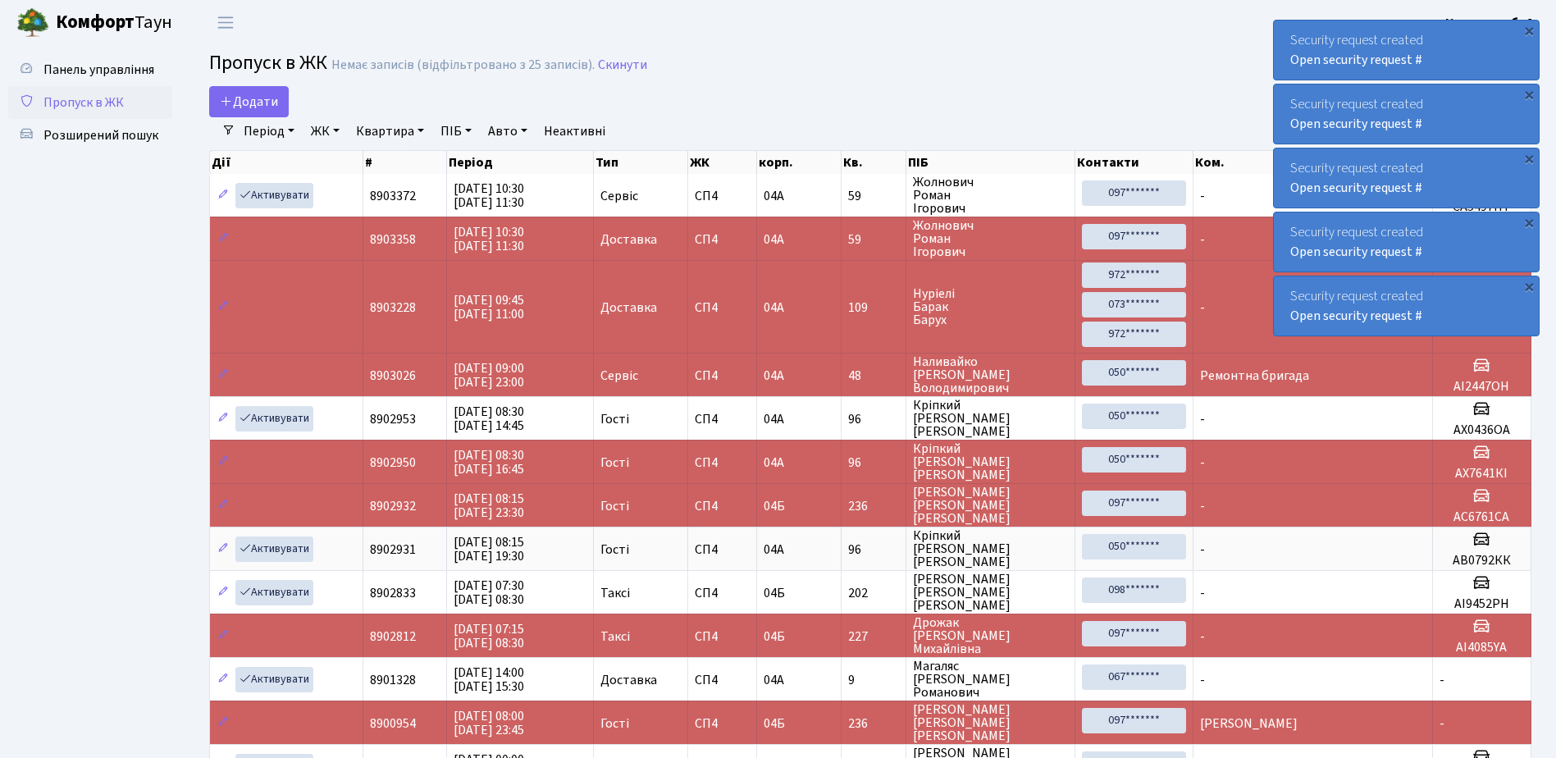
click at [107, 94] on span "Пропуск в ЖК" at bounding box center [83, 103] width 80 height 18
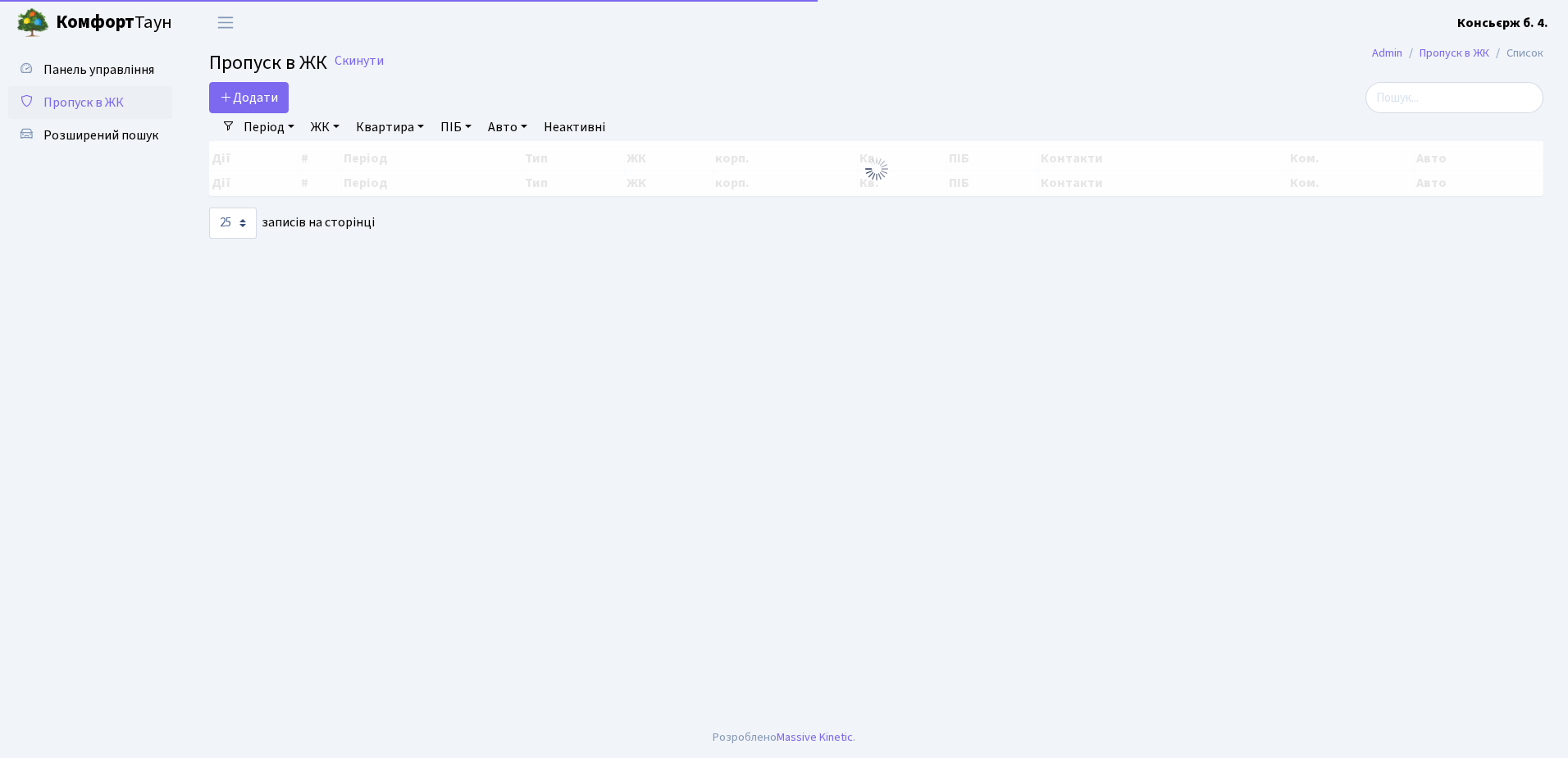
select select "25"
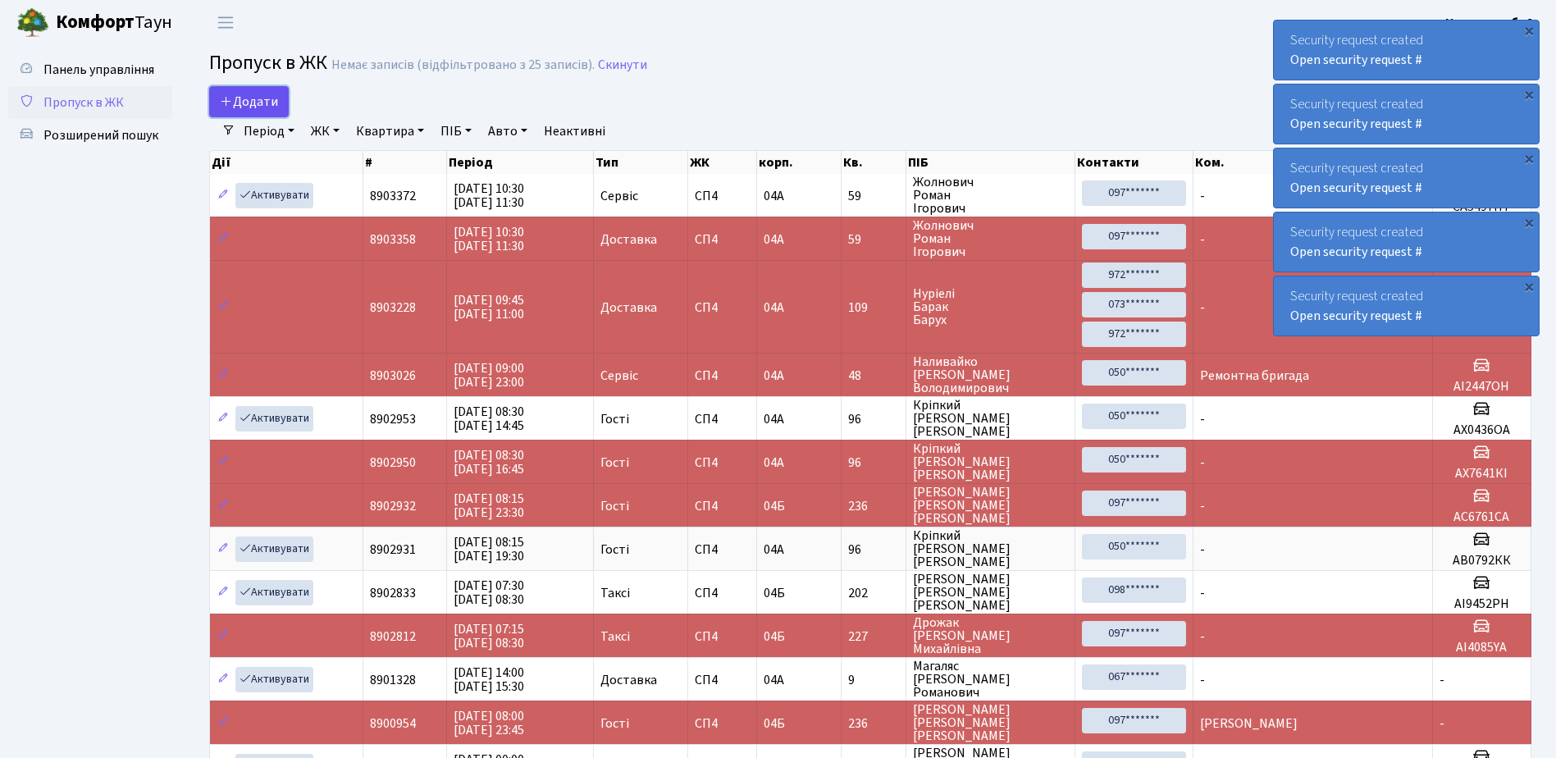
click at [249, 93] on span "Додати" at bounding box center [249, 102] width 58 height 18
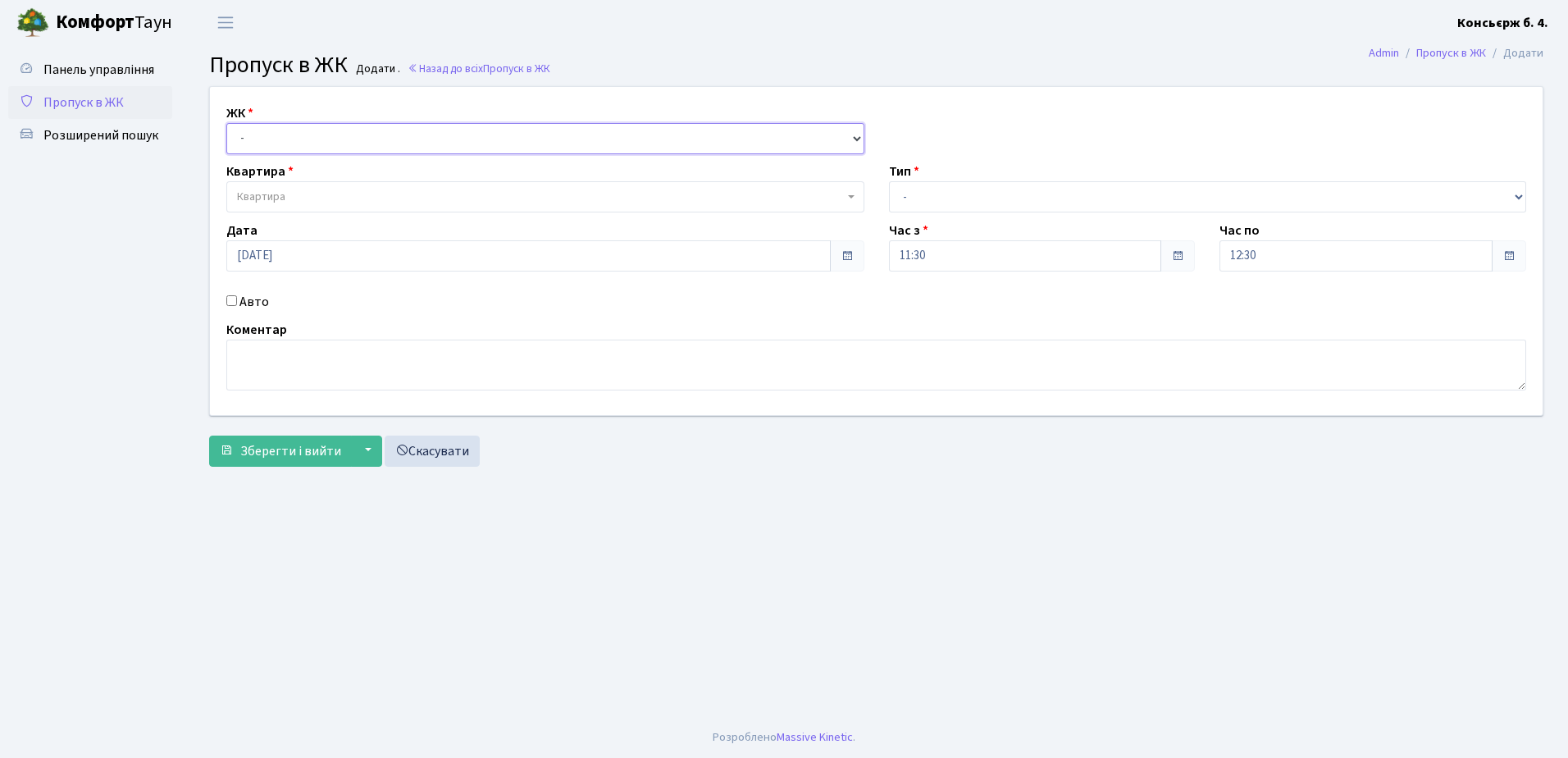
click at [317, 141] on select "- СП4, Столичне шосе, 5" at bounding box center [545, 138] width 638 height 31
select select "325"
click at [226, 123] on select "- СП4, Столичне шосе, 5" at bounding box center [545, 138] width 638 height 31
select select
click at [322, 200] on span "Квартира" at bounding box center [540, 197] width 607 height 16
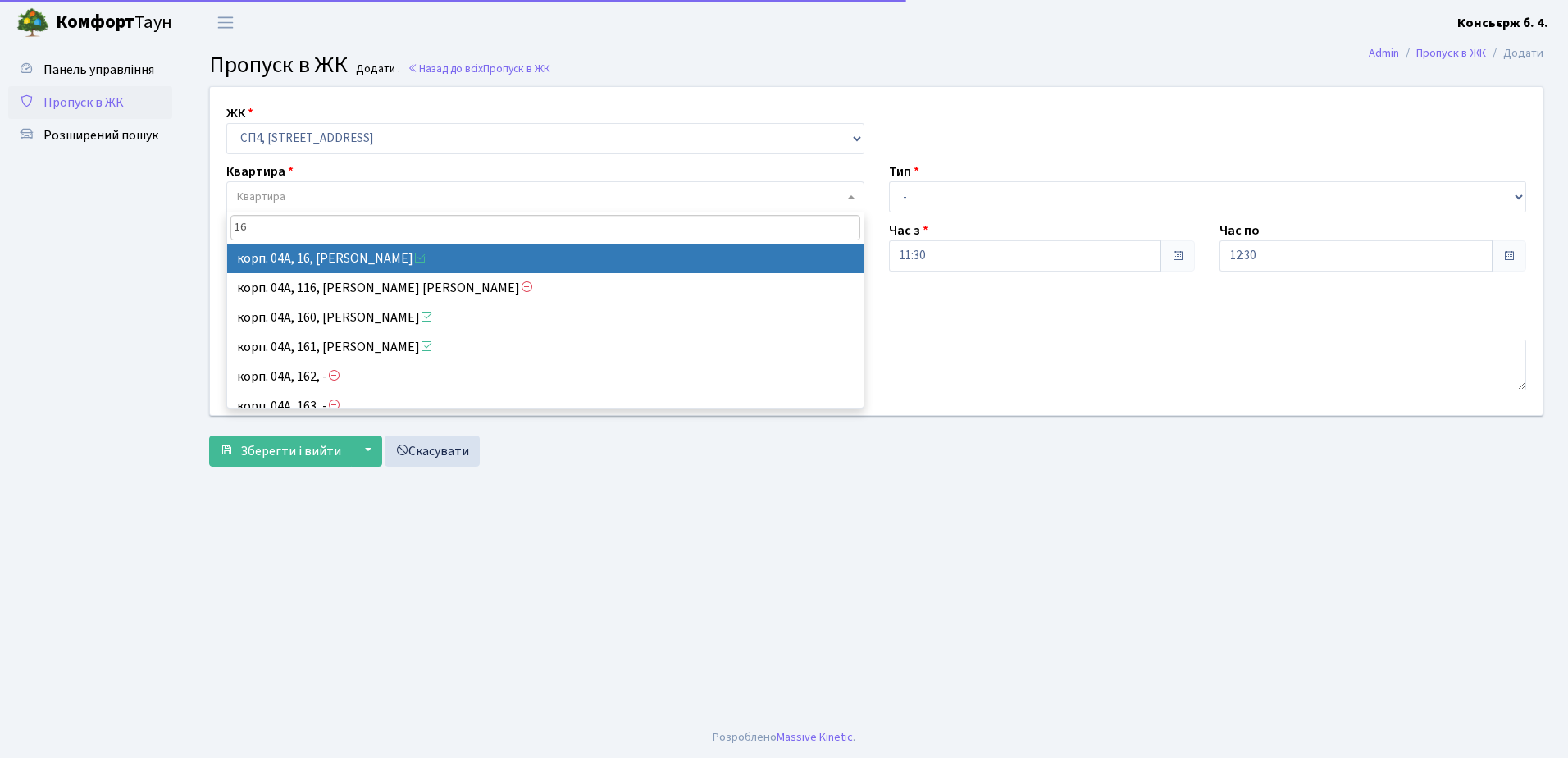
type input "16"
select select "21044"
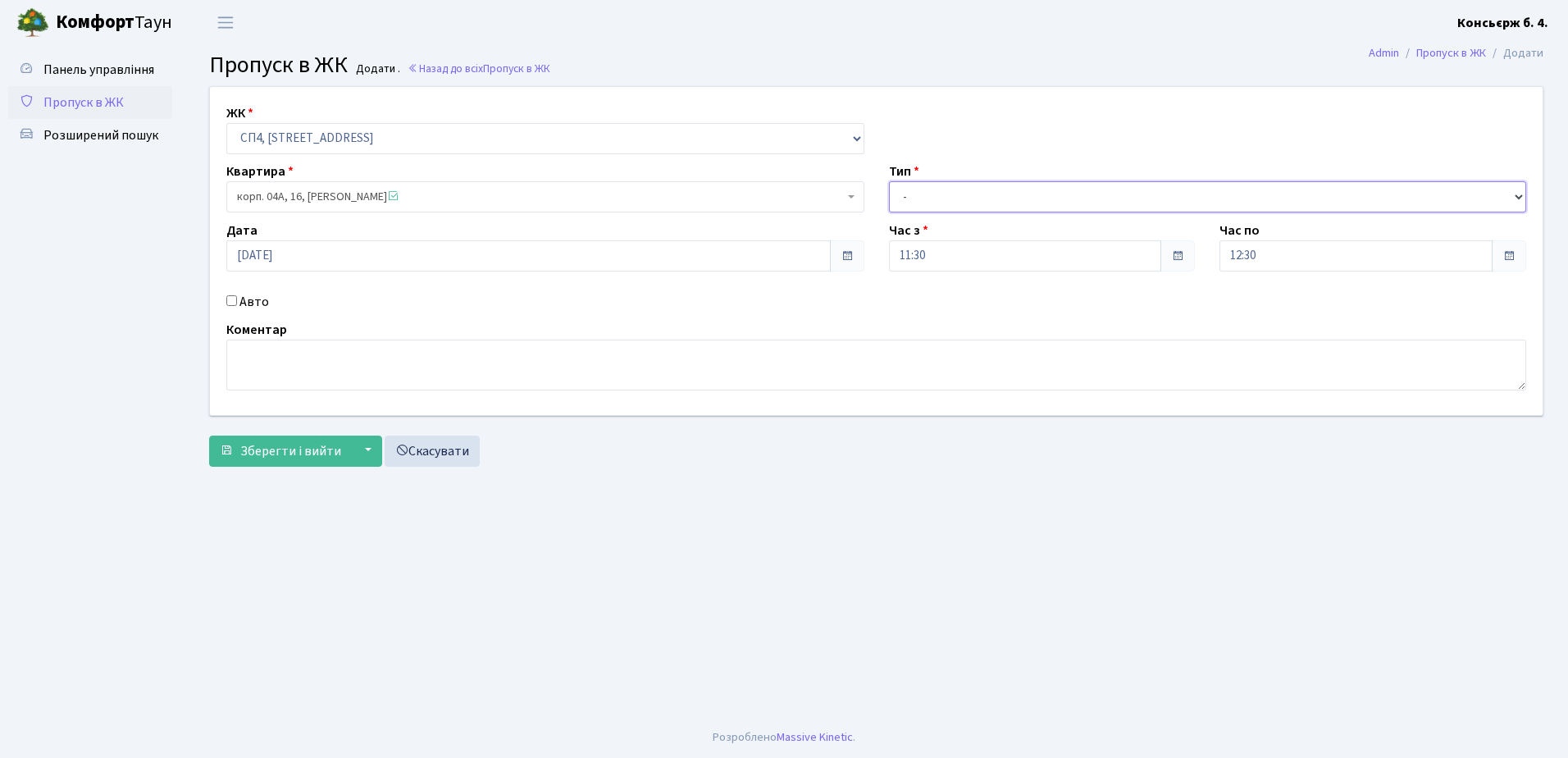
click at [1002, 204] on select "- Доставка Таксі Гості Сервіс" at bounding box center [1207, 196] width 638 height 31
select select "1"
click at [888, 181] on select "- Доставка Таксі Гості Сервіс" at bounding box center [1207, 196] width 638 height 31
click at [231, 299] on input "Авто" at bounding box center [231, 300] width 11 height 11
checkbox input "true"
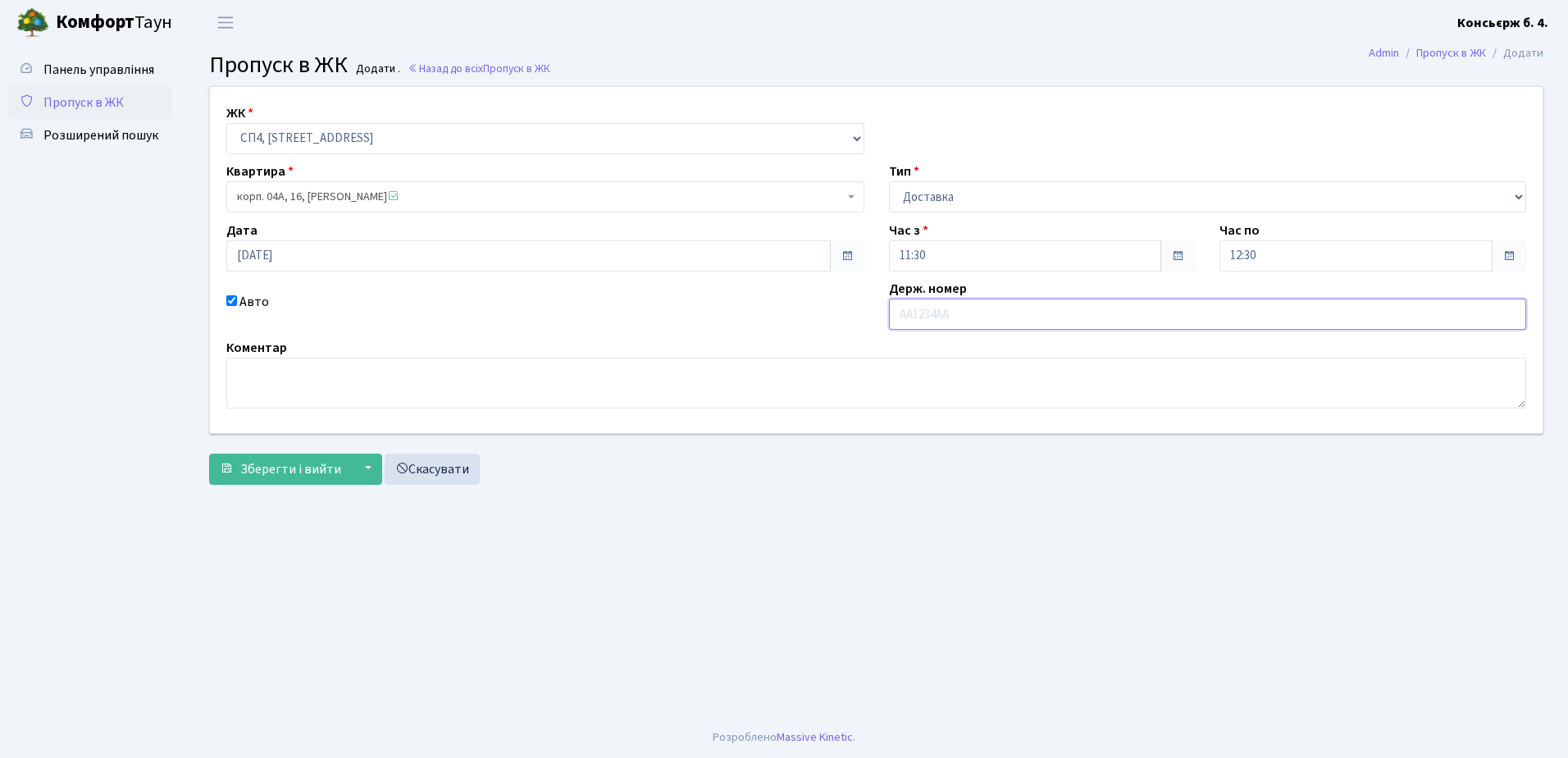
click at [952, 318] on input "text" at bounding box center [1207, 314] width 638 height 31
click at [931, 317] on input "text" at bounding box center [1207, 314] width 638 height 31
type input "KA0614MH"
click at [258, 462] on span "Зберегти і вийти" at bounding box center [290, 469] width 101 height 18
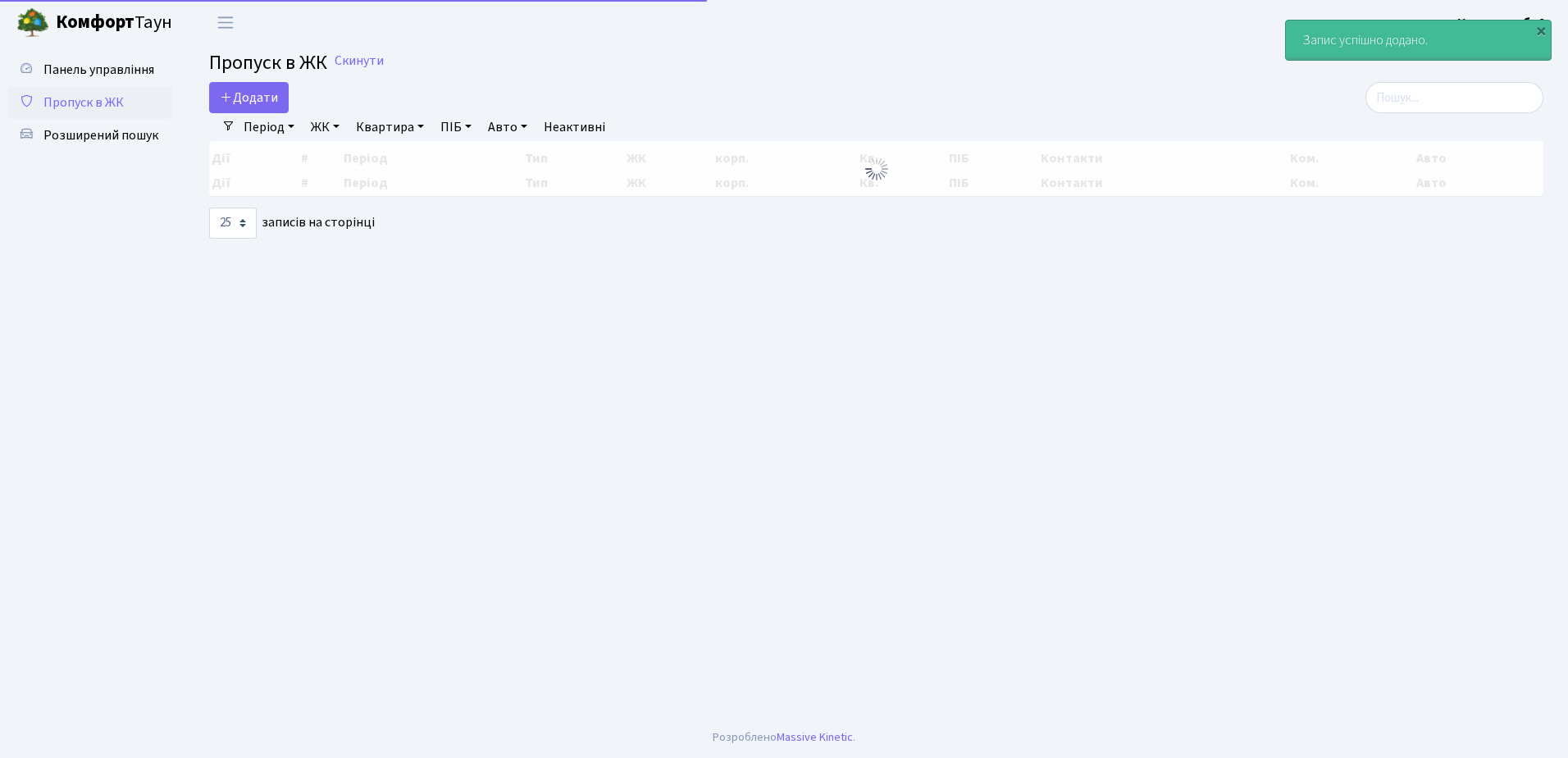
select select "25"
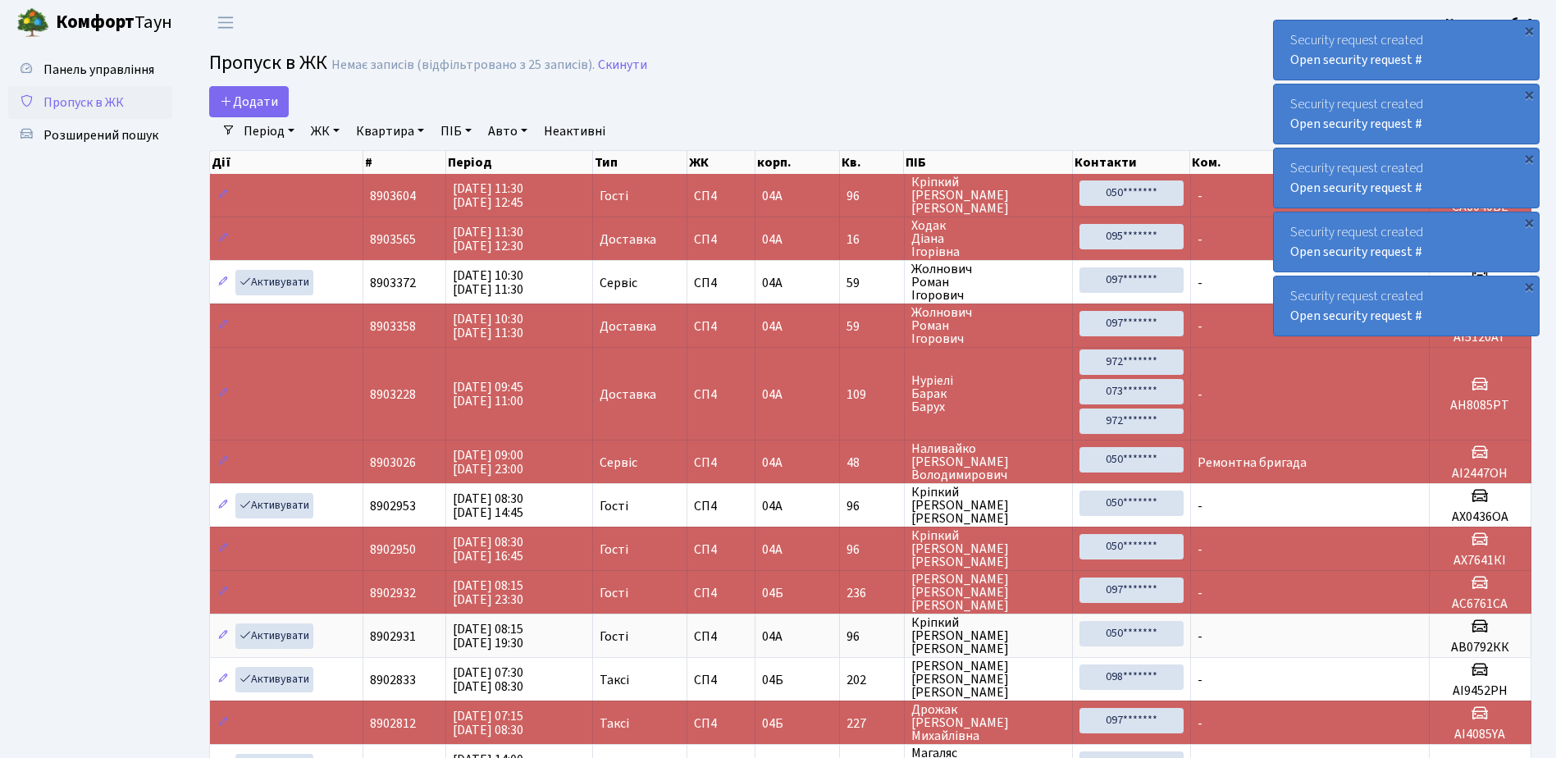
click at [135, 94] on link "Пропуск в ЖК" at bounding box center [90, 102] width 164 height 33
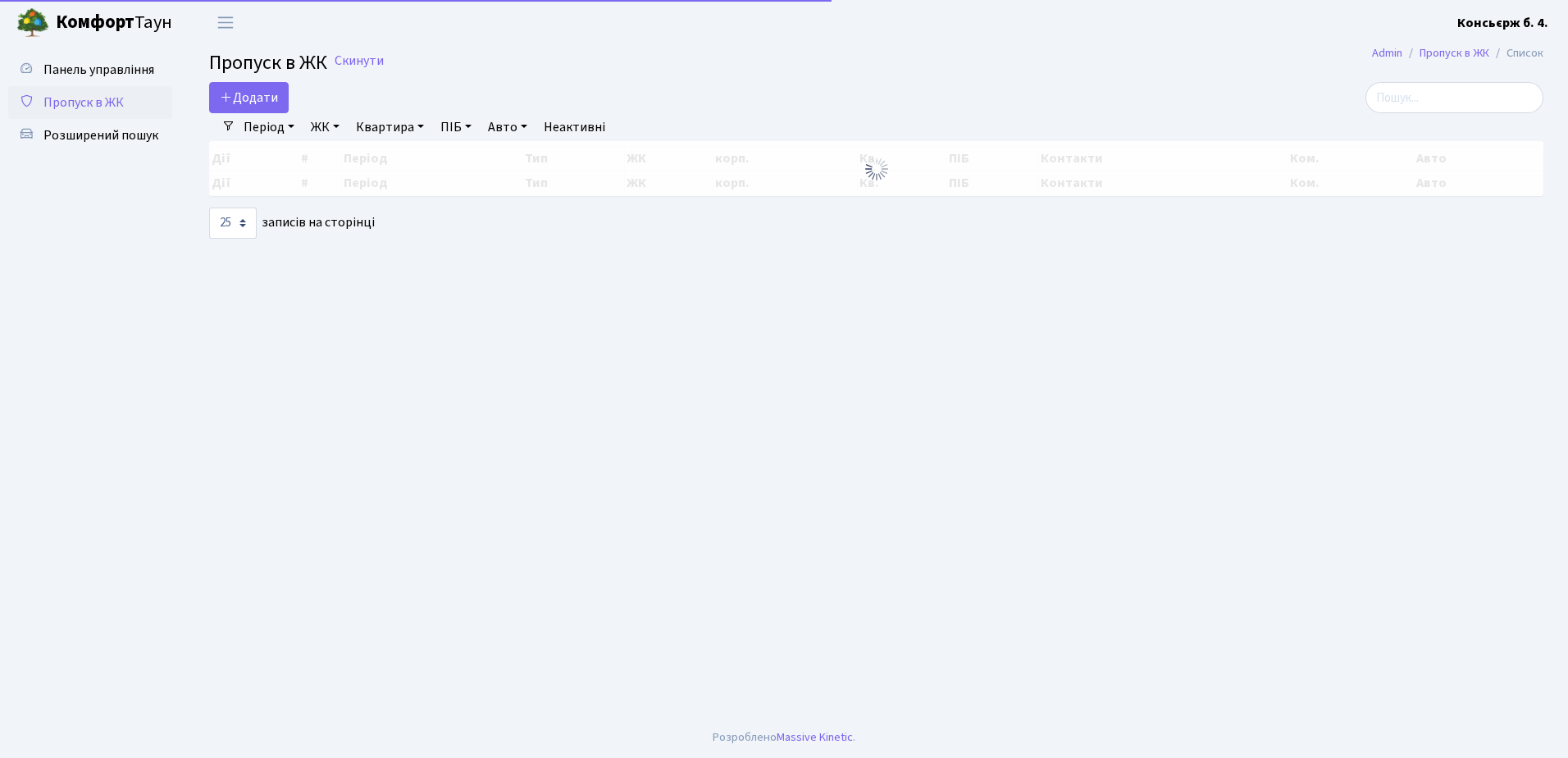
select select "25"
